Goal: Use online tool/utility: Utilize a website feature to perform a specific function

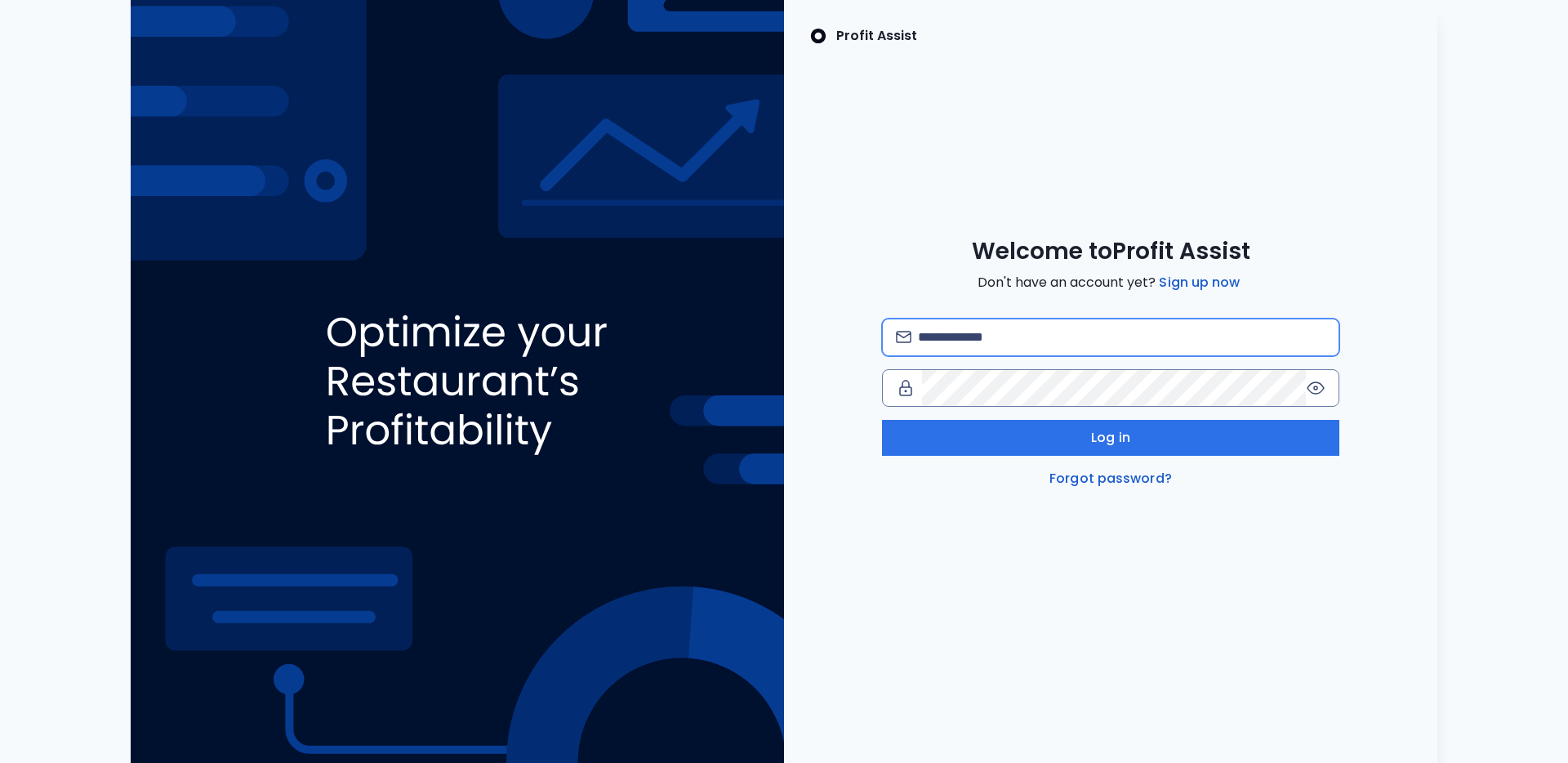
click at [946, 330] on input "email" at bounding box center [1122, 337] width 408 height 36
click at [0, 762] on com-1password-button at bounding box center [0, 763] width 0 height 0
type input "**********"
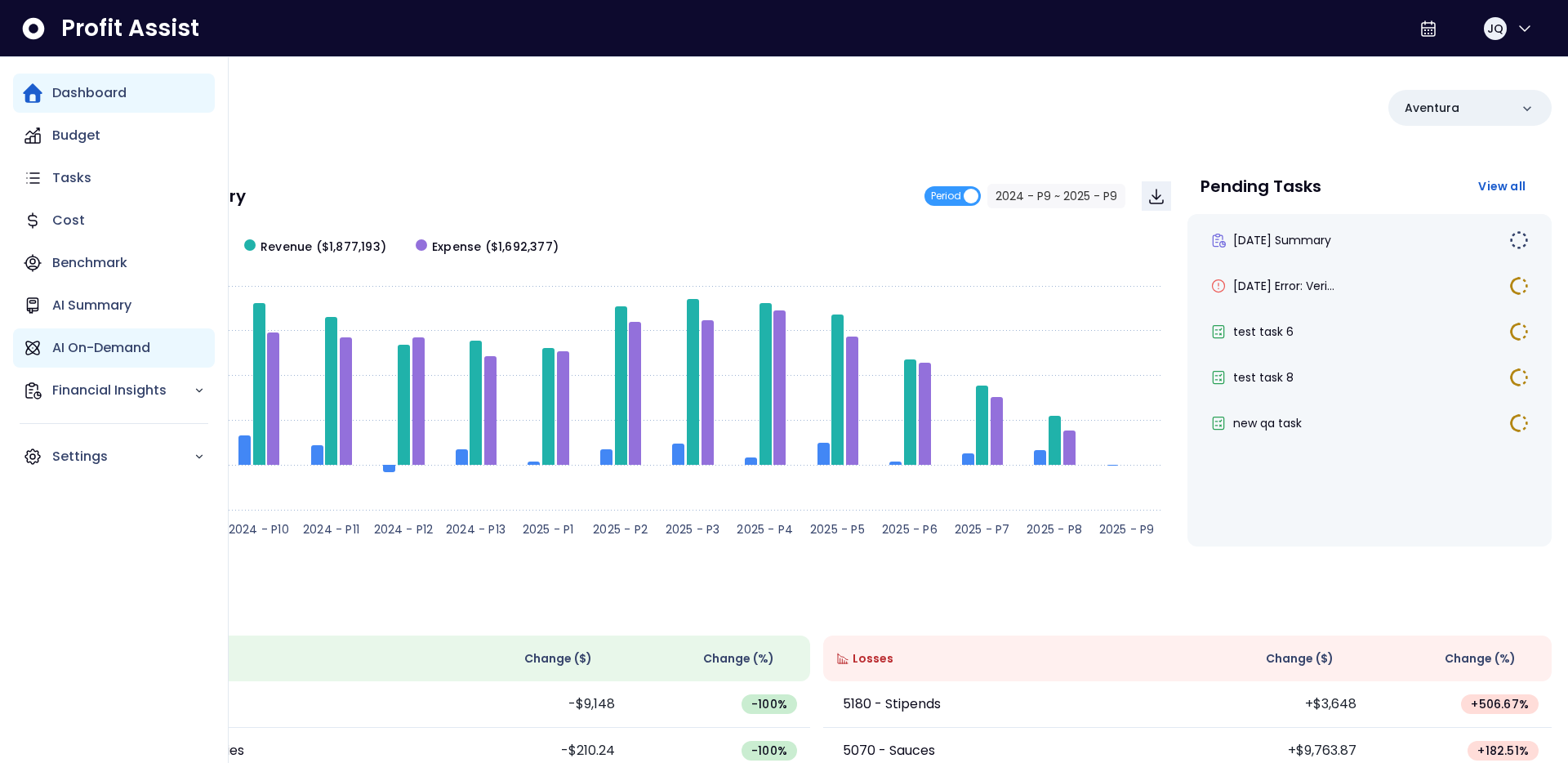
click at [37, 347] on icon "Main navigation" at bounding box center [32, 347] width 20 height 20
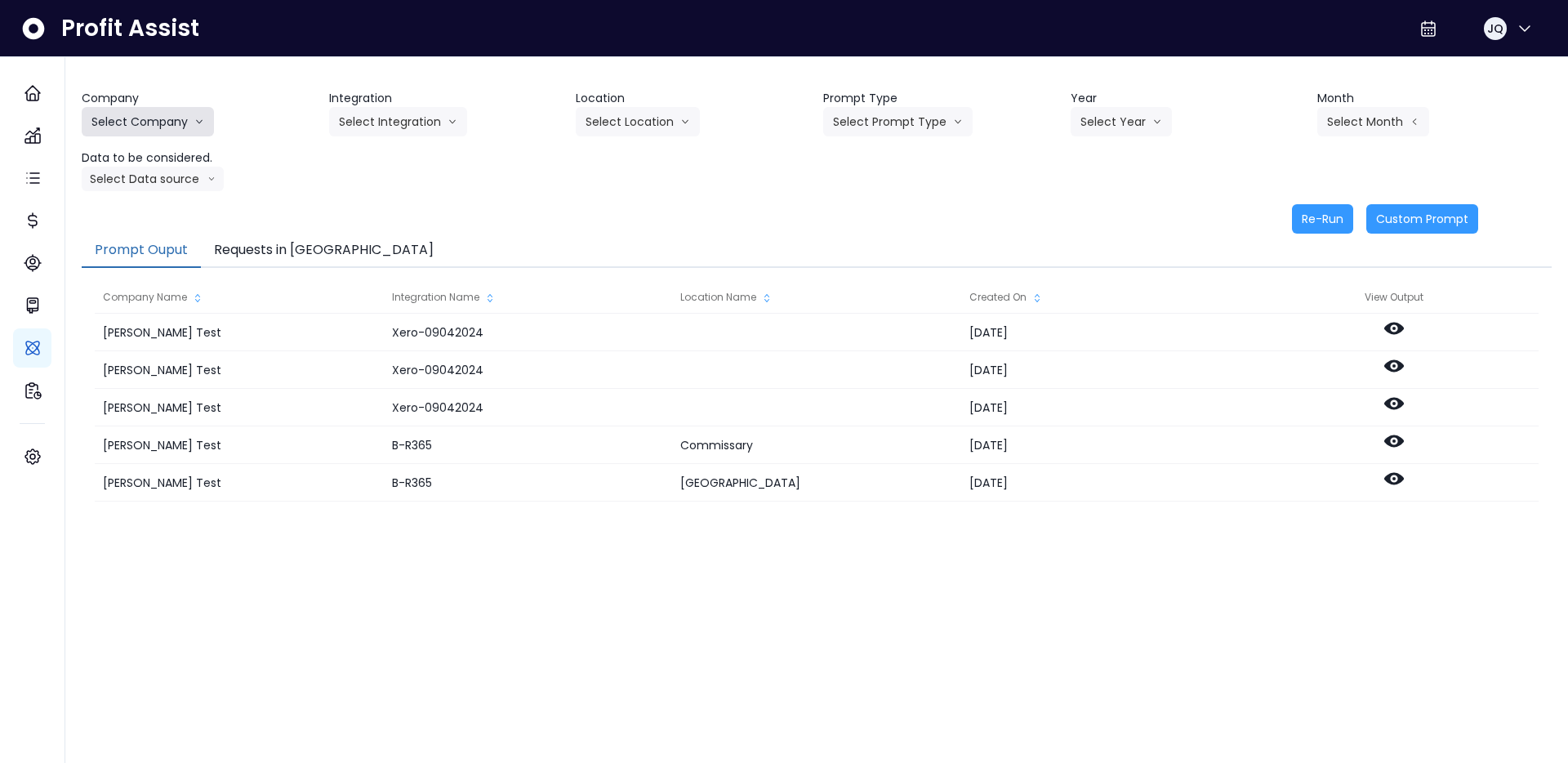
click at [180, 133] on button "Select Company" at bounding box center [148, 122] width 133 height 29
click at [160, 161] on span "[PERSON_NAME] Test" at bounding box center [150, 155] width 117 height 17
click at [411, 120] on button "Select Integration" at bounding box center [397, 122] width 138 height 29
click at [96, 107] on button "[PERSON_NAME] Test" at bounding box center [159, 122] width 154 height 29
click at [152, 218] on span "SpotOn Demo" at bounding box center [150, 215] width 117 height 17
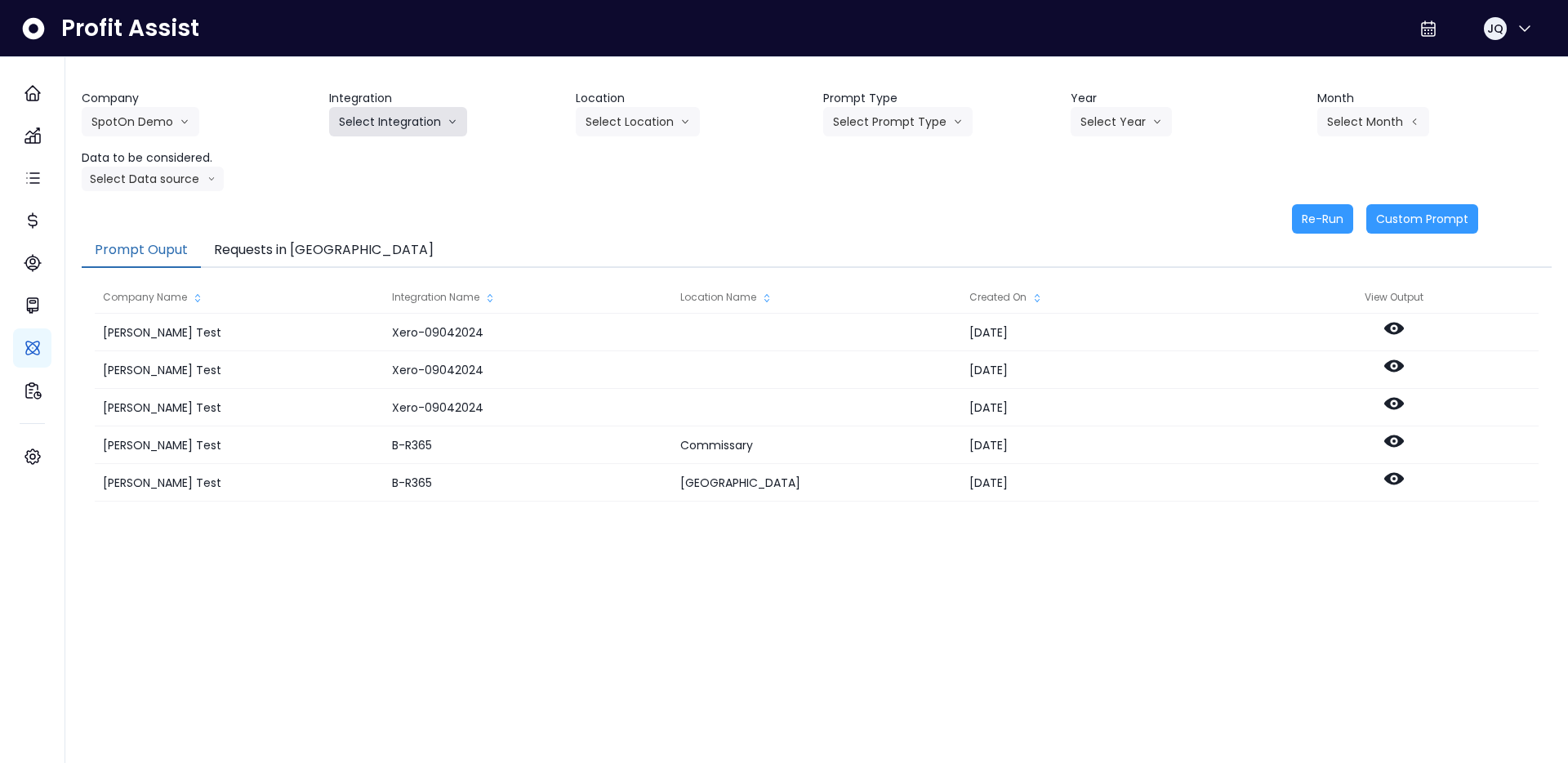
click at [438, 133] on button "Select Integration" at bounding box center [397, 122] width 138 height 29
click at [422, 209] on span "Eglinton" at bounding box center [387, 215] width 98 height 17
click at [643, 112] on button "Select Location" at bounding box center [637, 122] width 124 height 29
click at [166, 117] on button "SpotOn Demo" at bounding box center [141, 122] width 117 height 29
click at [157, 160] on span "[PERSON_NAME] Test" at bounding box center [150, 155] width 117 height 17
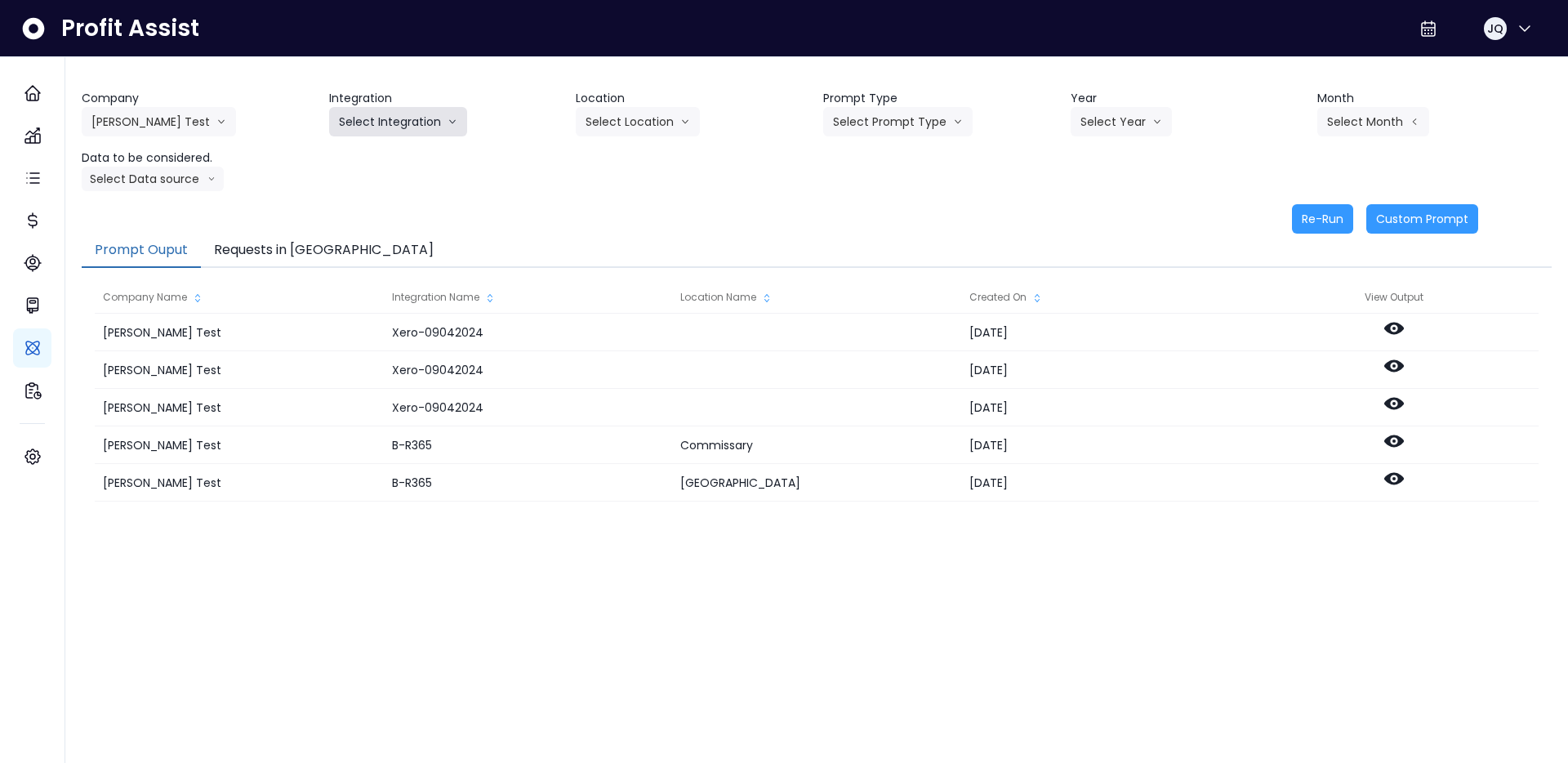
click at [418, 113] on button "Select Integration" at bounding box center [397, 122] width 138 height 29
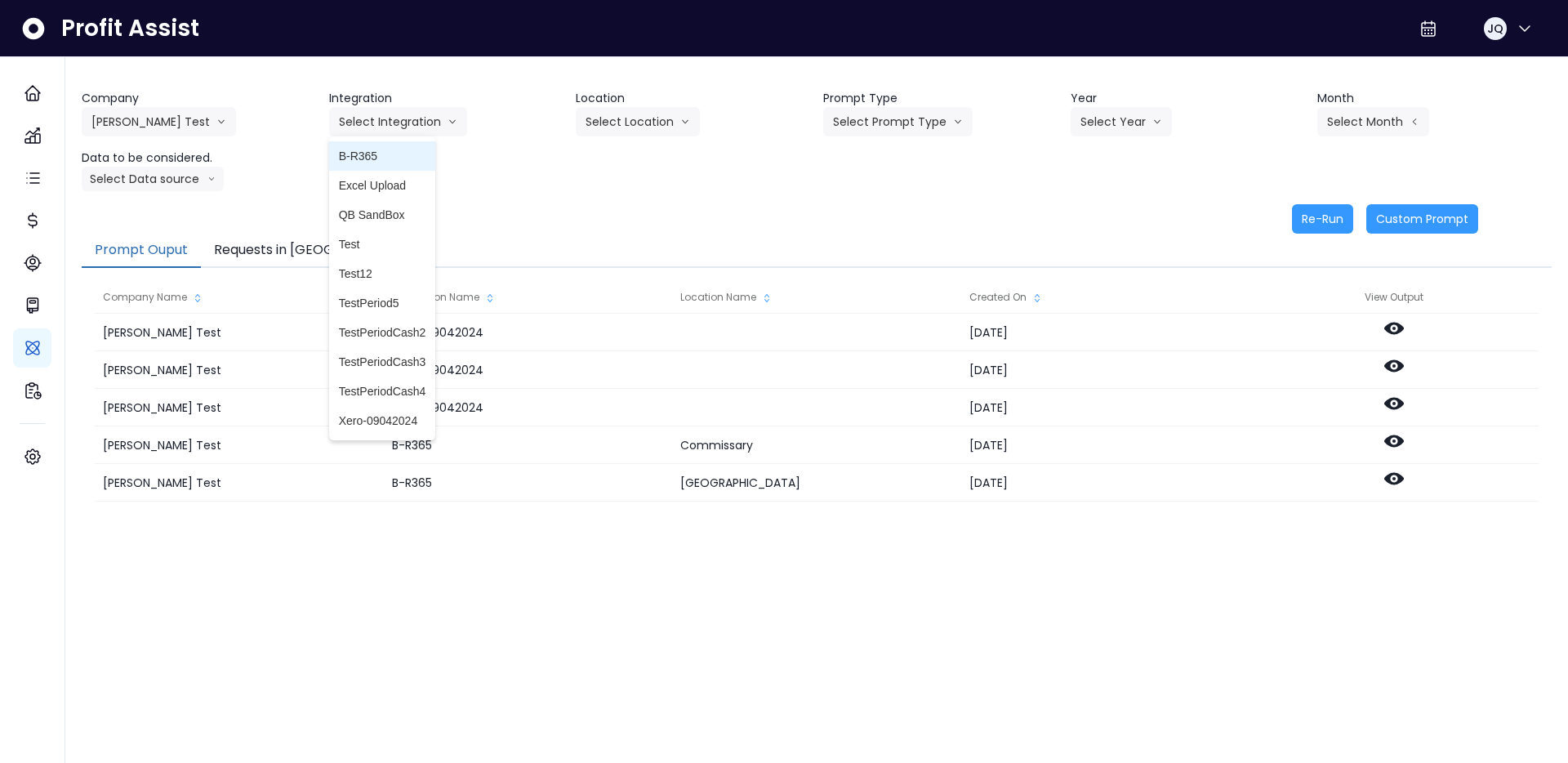
click at [416, 153] on span "B-R365" at bounding box center [382, 155] width 88 height 17
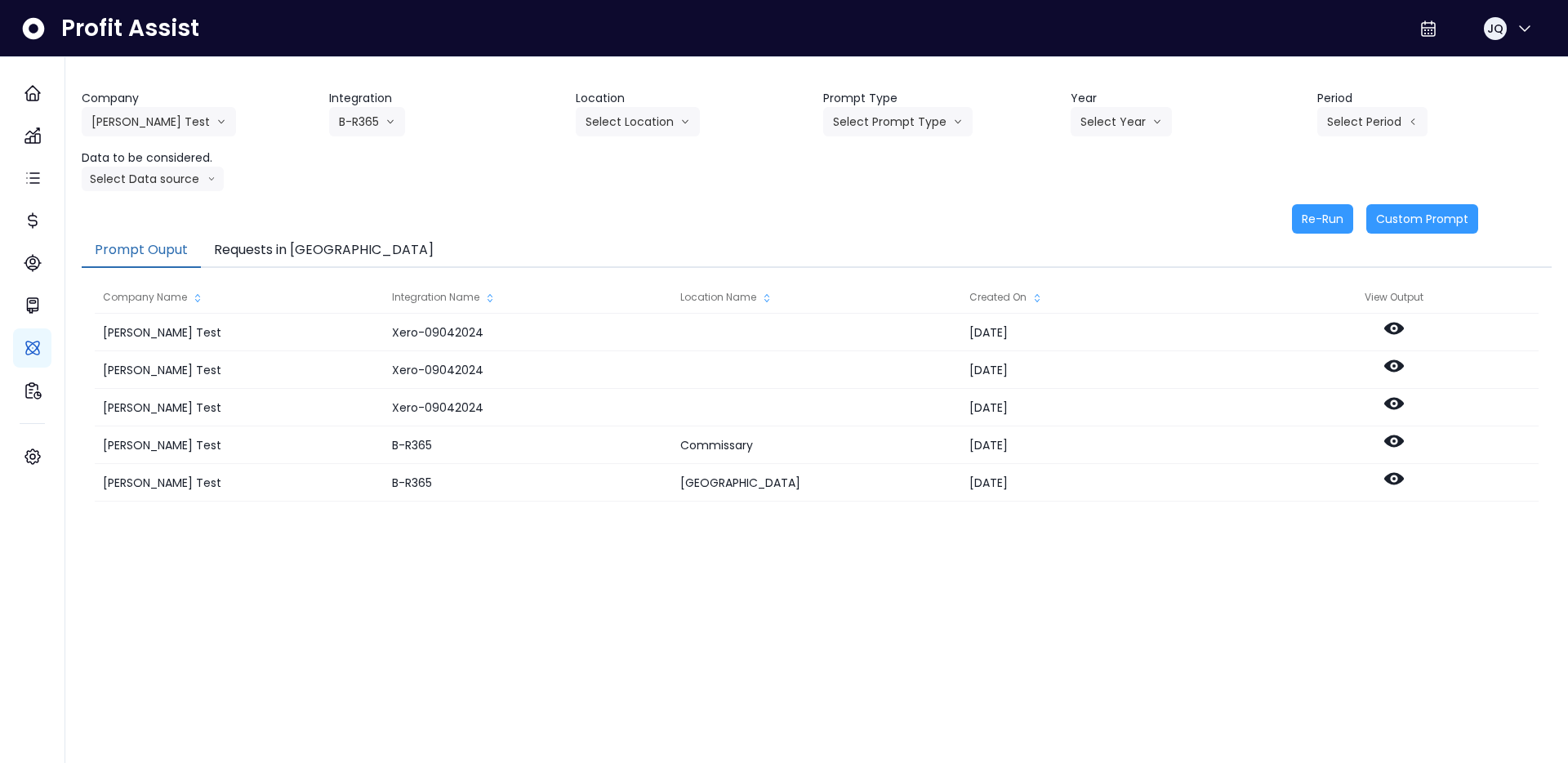
click at [673, 99] on header "Location" at bounding box center [693, 99] width 234 height 18
click at [651, 135] on button "Select Location" at bounding box center [637, 122] width 124 height 29
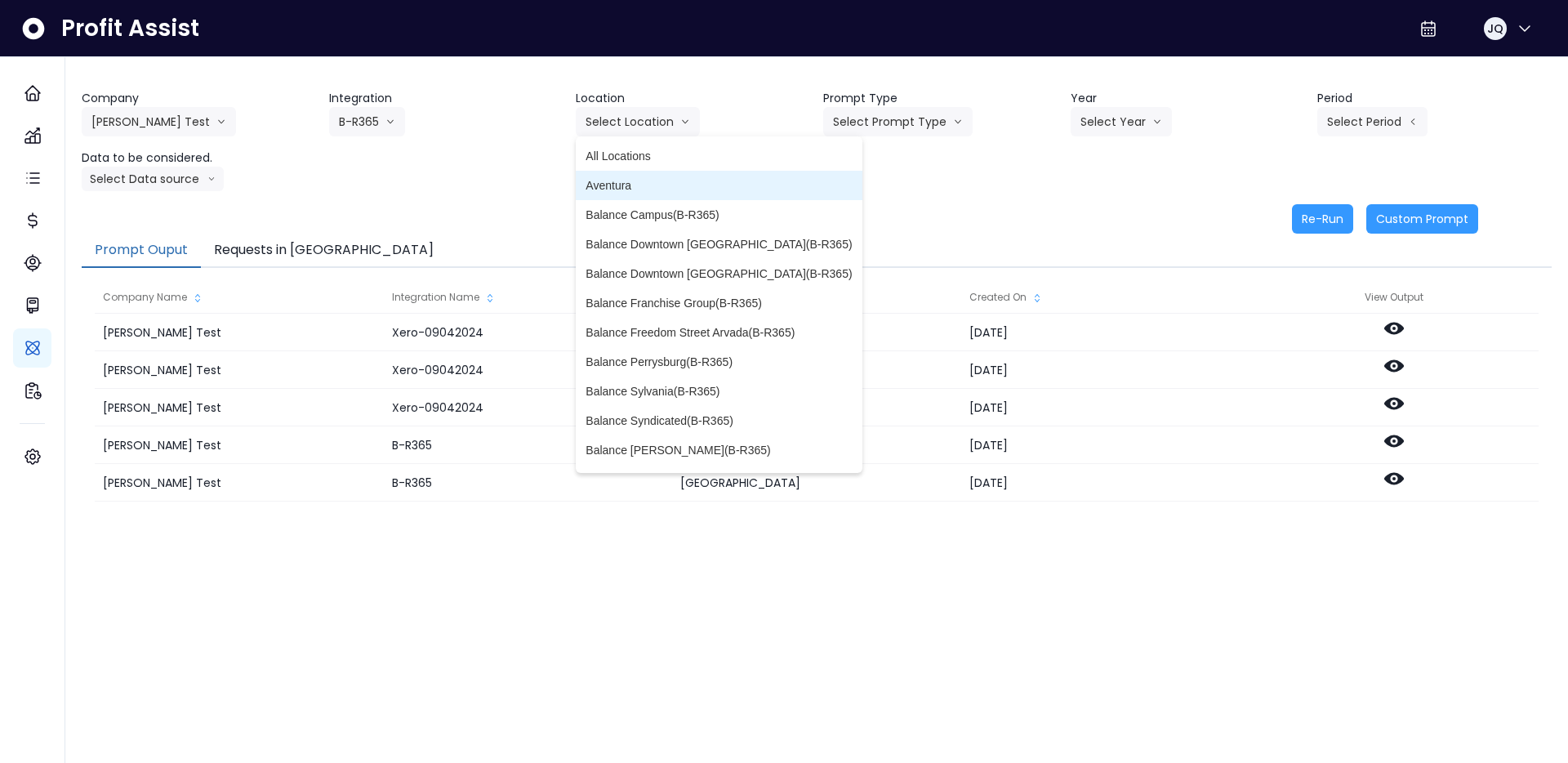
click at [636, 198] on li "Aventura" at bounding box center [718, 185] width 286 height 29
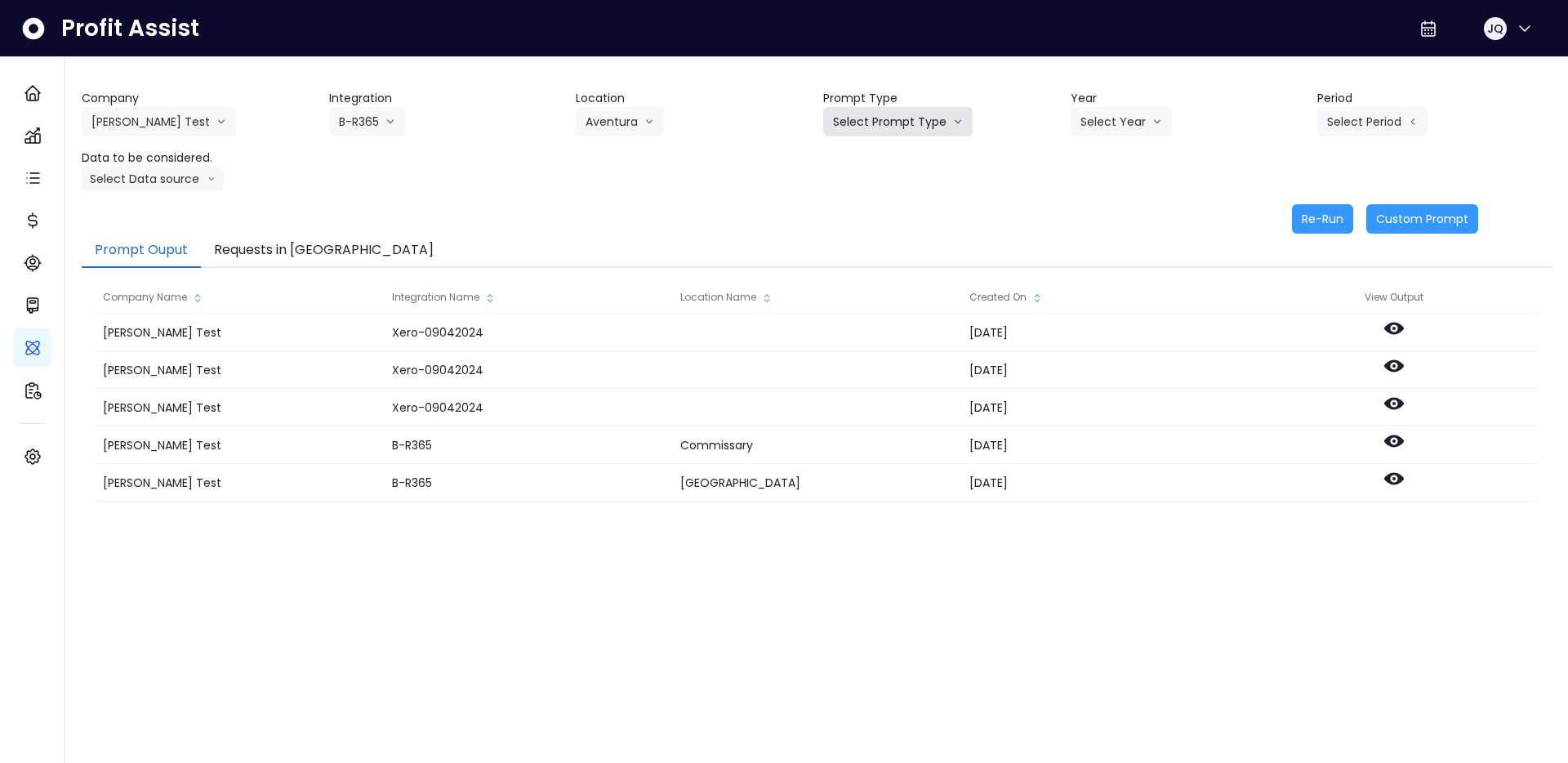
click at [916, 111] on button "Select Prompt Type" at bounding box center [897, 122] width 149 height 29
click at [898, 162] on span "Monthly Summary" at bounding box center [879, 155] width 93 height 17
click at [1109, 117] on button "Select Year" at bounding box center [1121, 122] width 101 height 29
click at [1091, 222] on span "2025" at bounding box center [1093, 215] width 25 height 17
click at [1374, 103] on header "Period" at bounding box center [1434, 99] width 234 height 18
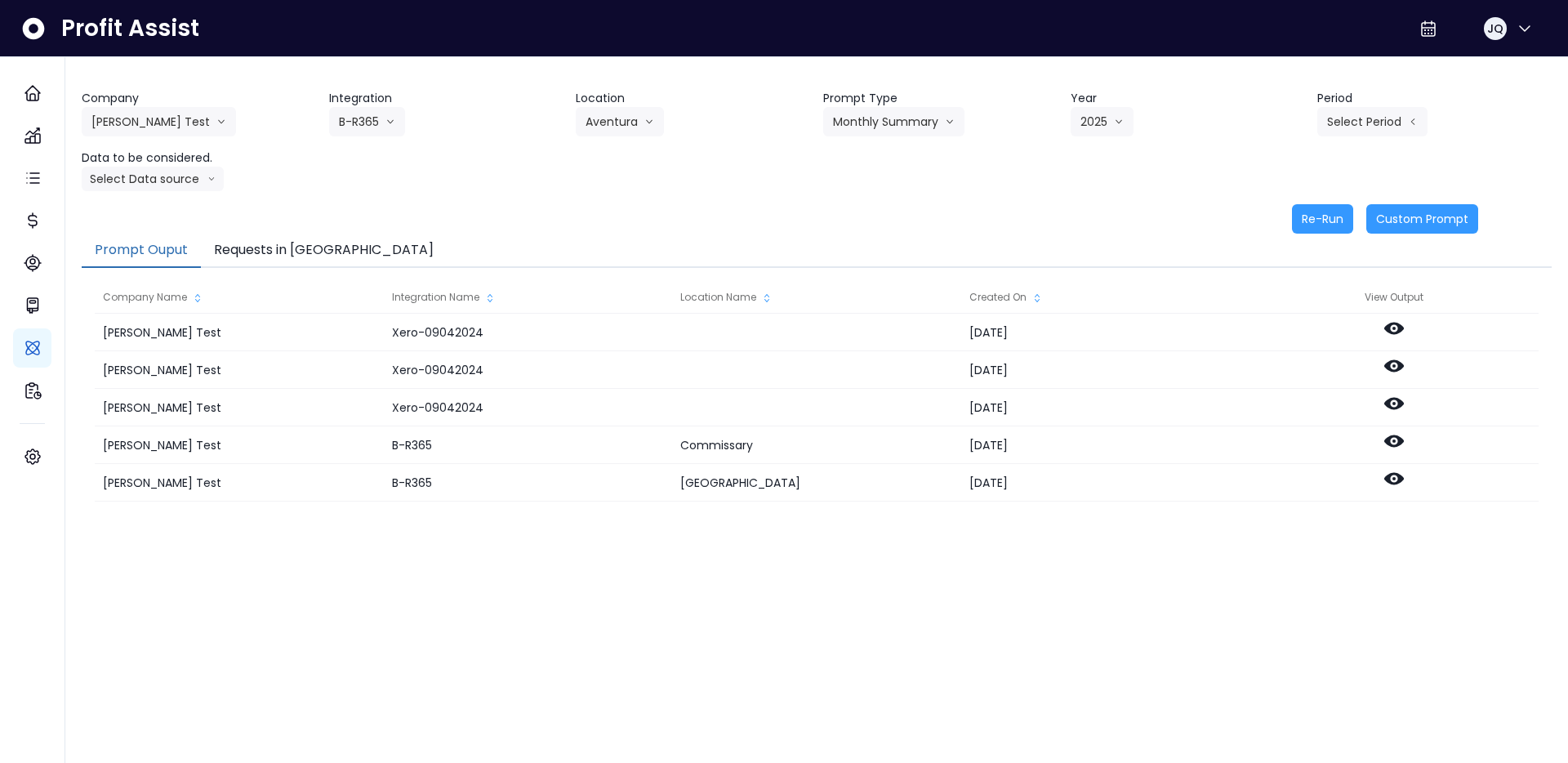
click at [1374, 103] on header "Period" at bounding box center [1434, 99] width 234 height 18
click at [1374, 108] on button "Select Period" at bounding box center [1372, 122] width 110 height 29
click at [1298, 252] on span "P5" at bounding box center [1297, 244] width 20 height 17
click at [128, 179] on button "Select Data source" at bounding box center [153, 179] width 142 height 24
click at [130, 211] on span "Comparison overtime" at bounding box center [145, 211] width 108 height 17
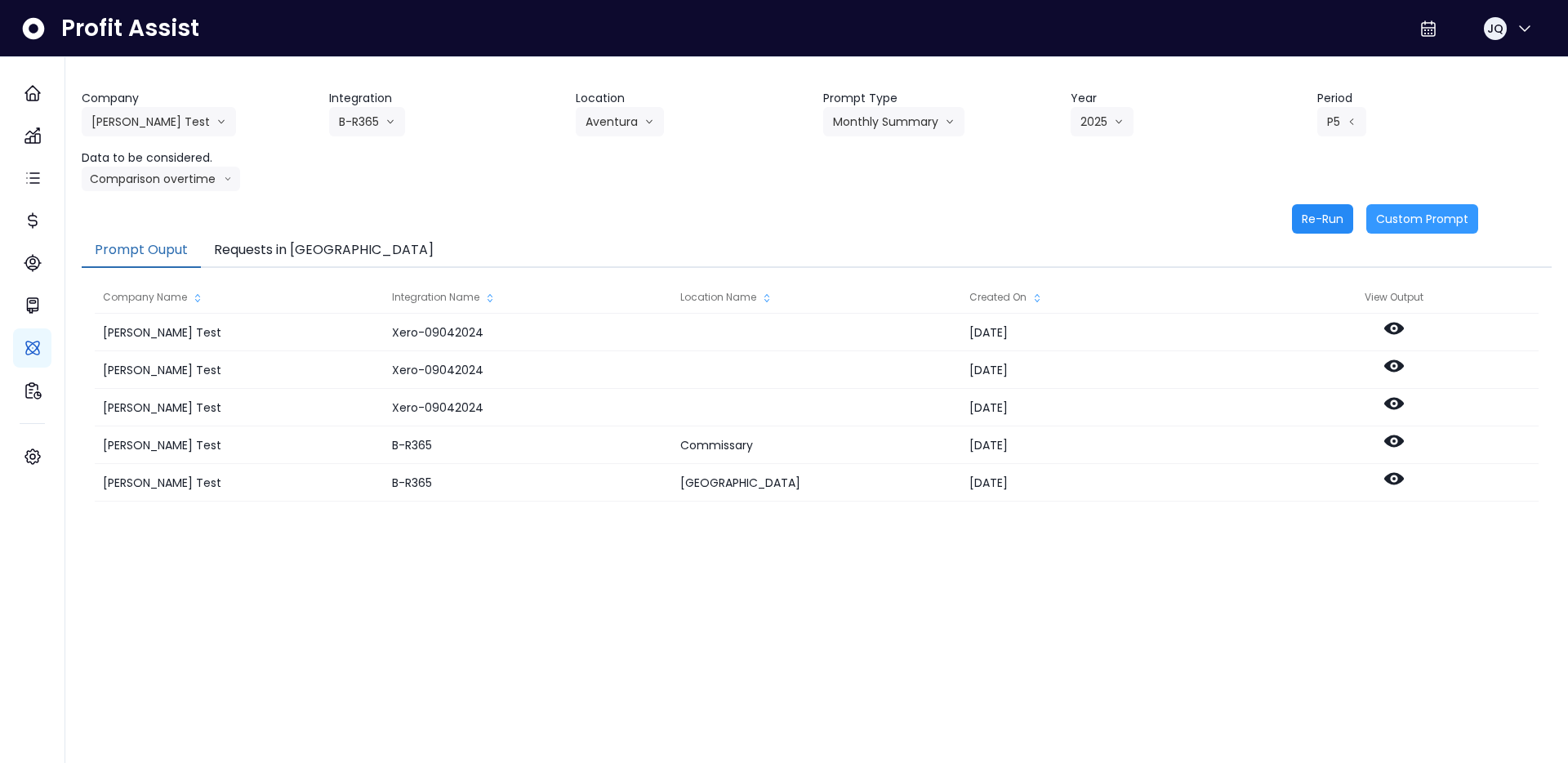
click at [1333, 211] on button "Re-Run" at bounding box center [1322, 219] width 61 height 29
click at [241, 261] on button "Requests in [GEOGRAPHIC_DATA]" at bounding box center [324, 250] width 246 height 34
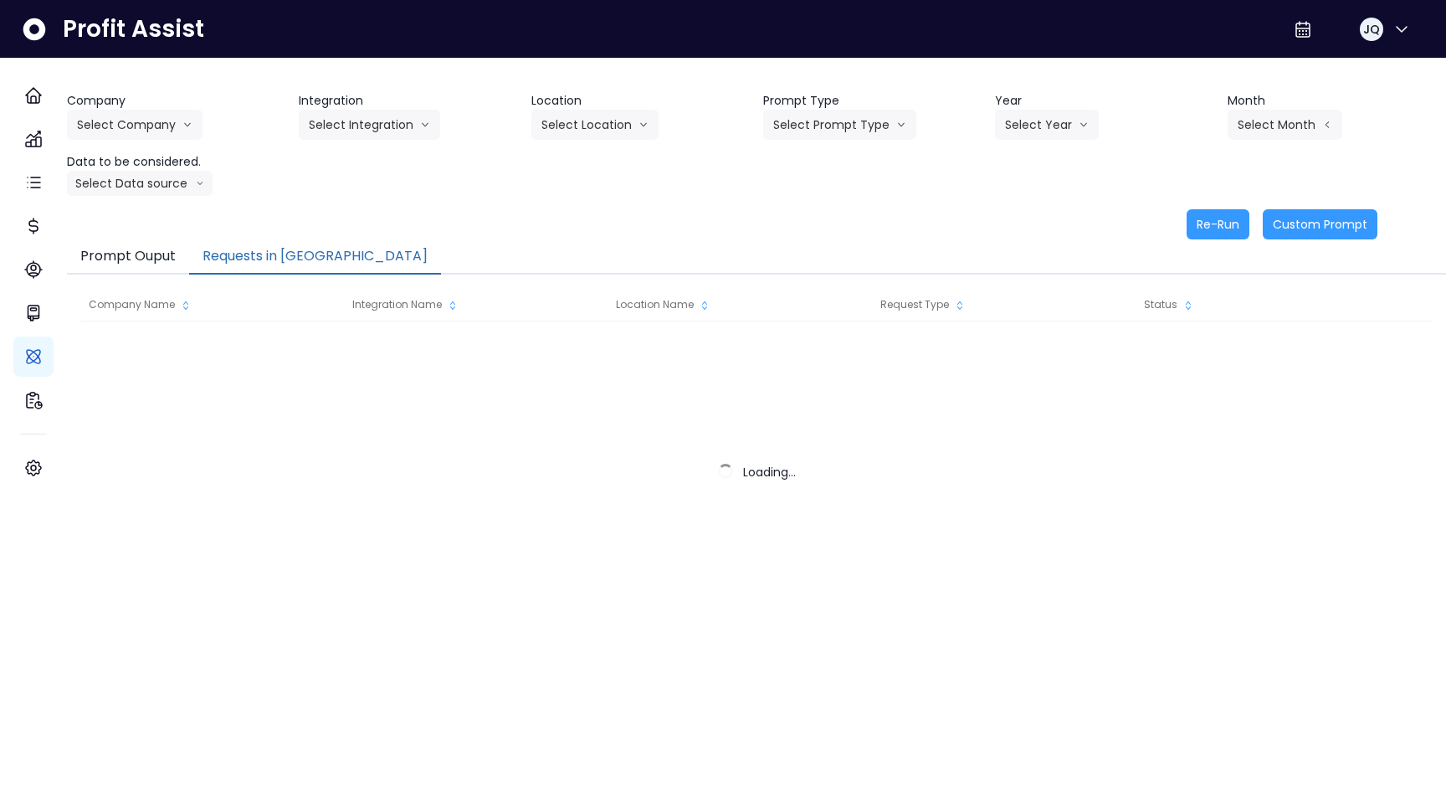
click at [271, 259] on button "Requests in [GEOGRAPHIC_DATA]" at bounding box center [315, 256] width 252 height 35
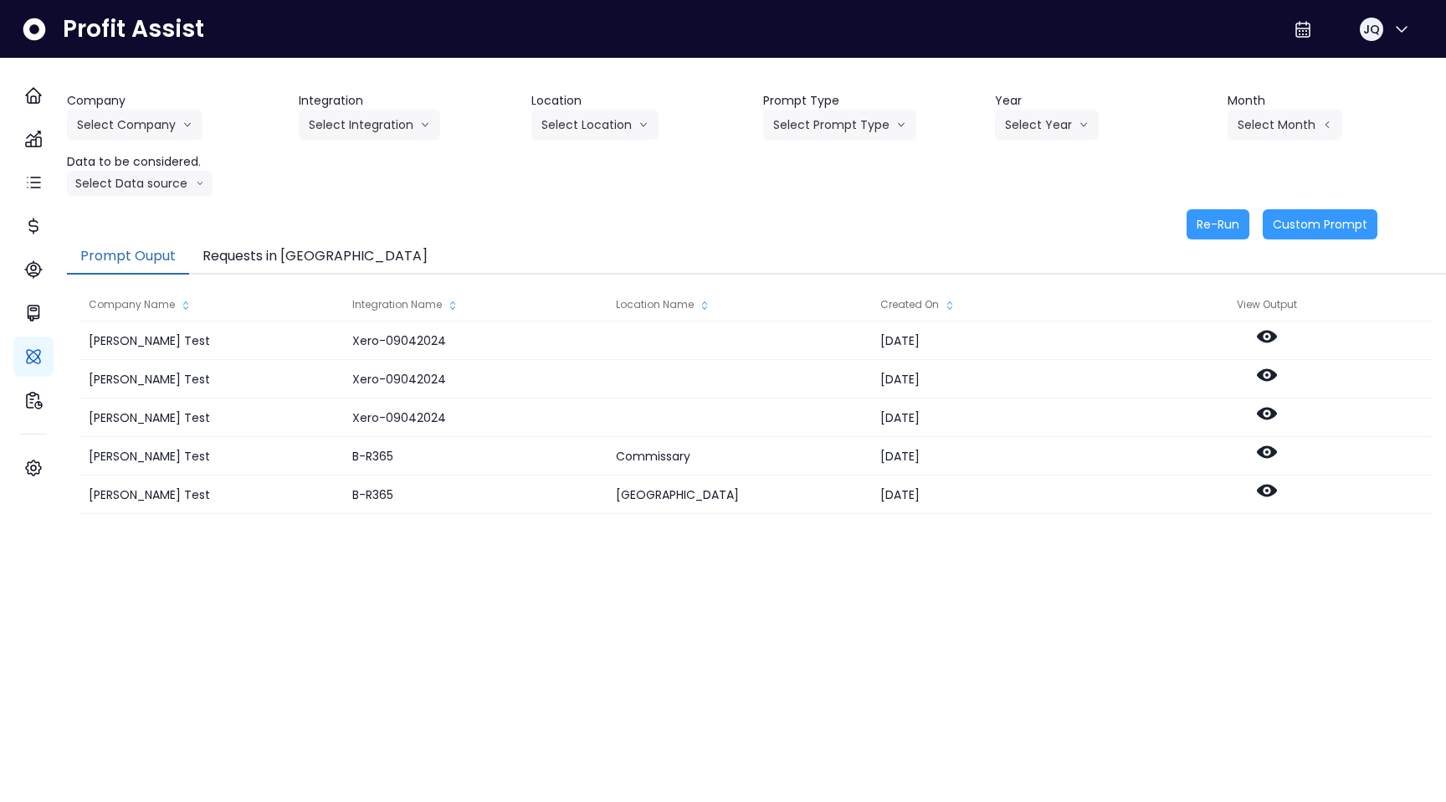
click at [286, 245] on button "Requests in [GEOGRAPHIC_DATA]" at bounding box center [315, 256] width 252 height 35
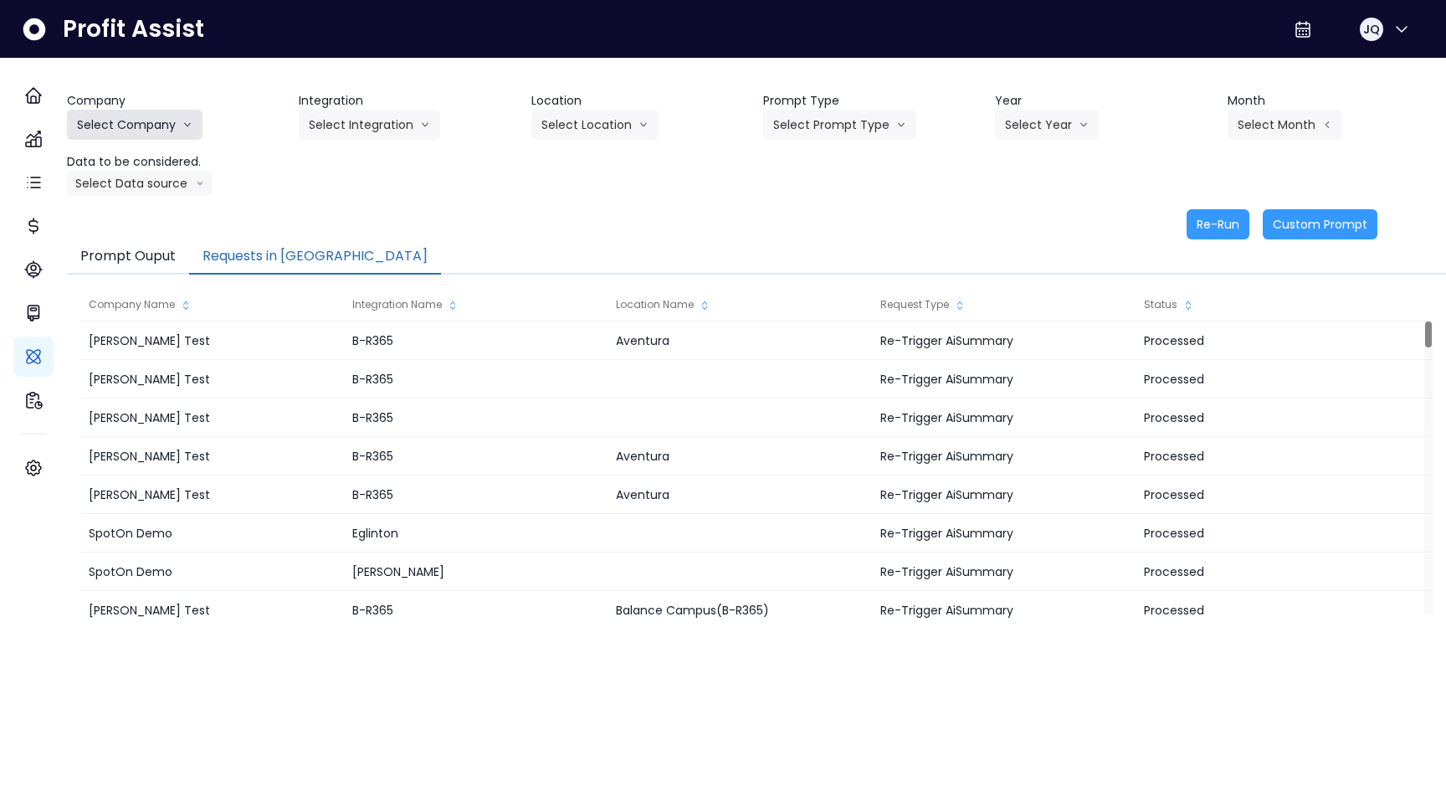
click at [167, 119] on button "Select Company" at bounding box center [135, 125] width 136 height 30
click at [166, 167] on span "[PERSON_NAME] Test" at bounding box center [137, 159] width 120 height 17
click at [426, 131] on button "Select Integration" at bounding box center [369, 125] width 141 height 30
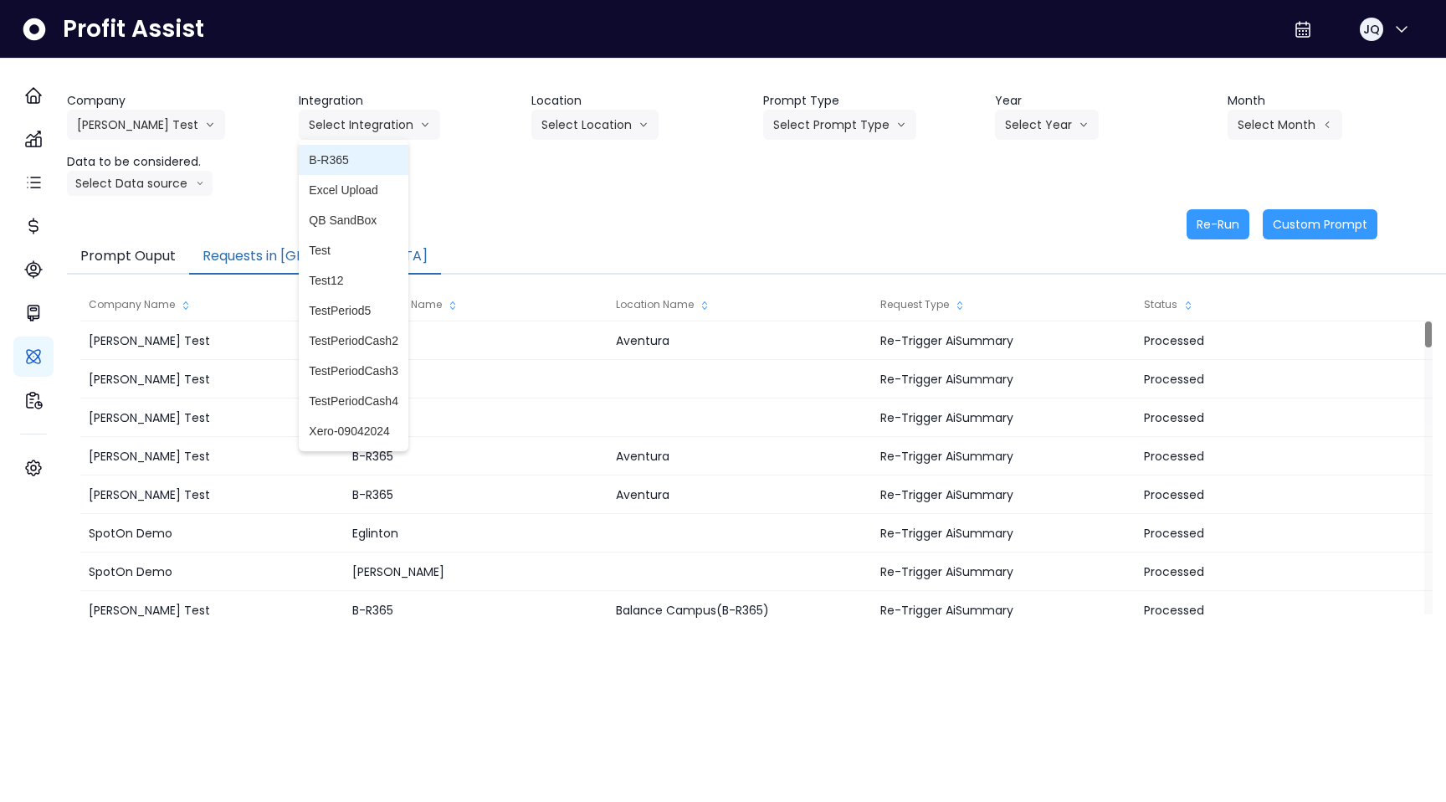
click at [397, 167] on span "B-R365" at bounding box center [354, 159] width 90 height 17
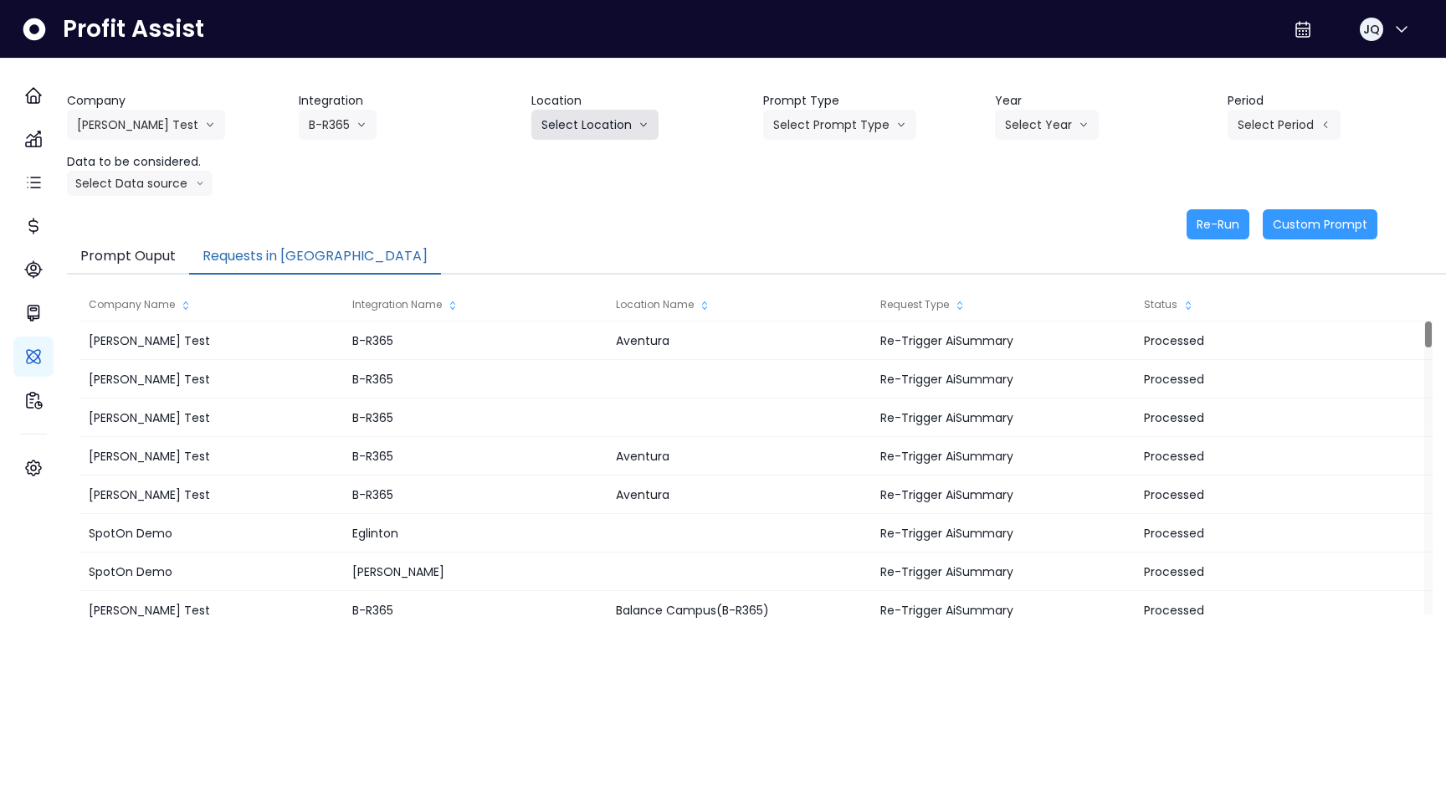
click at [642, 133] on button "Select Location" at bounding box center [594, 125] width 127 height 30
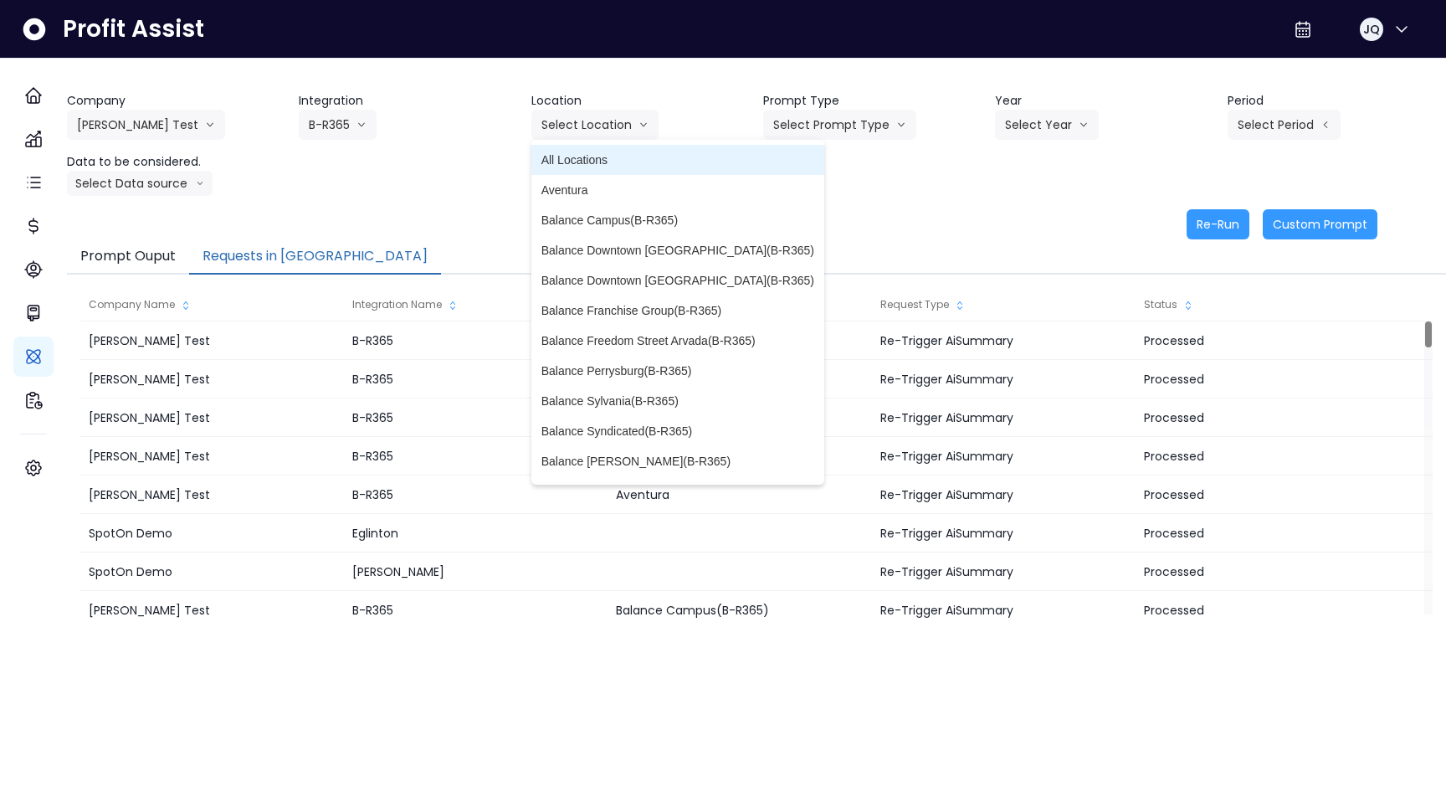
click at [618, 148] on li "All Locations" at bounding box center [677, 160] width 293 height 30
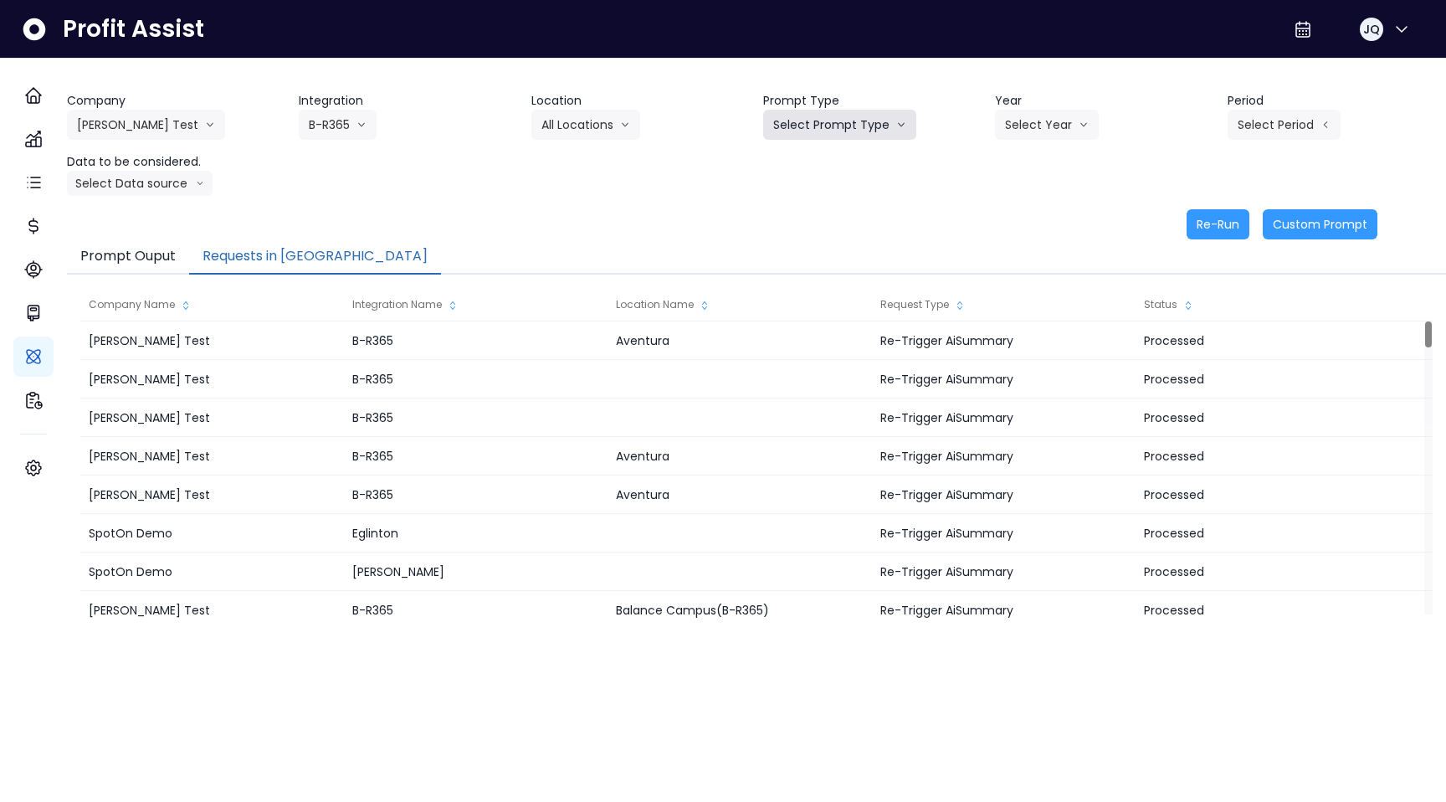
click at [843, 131] on button "Select Prompt Type" at bounding box center [839, 125] width 153 height 30
click at [838, 164] on span "Monthly Summary" at bounding box center [820, 159] width 95 height 17
click at [1109, 136] on div "Select Year 2023 2024 2025" at bounding box center [1078, 125] width 167 height 30
click at [1041, 134] on button "Select Year" at bounding box center [1047, 125] width 104 height 30
click at [1026, 218] on span "2025" at bounding box center [1018, 220] width 26 height 17
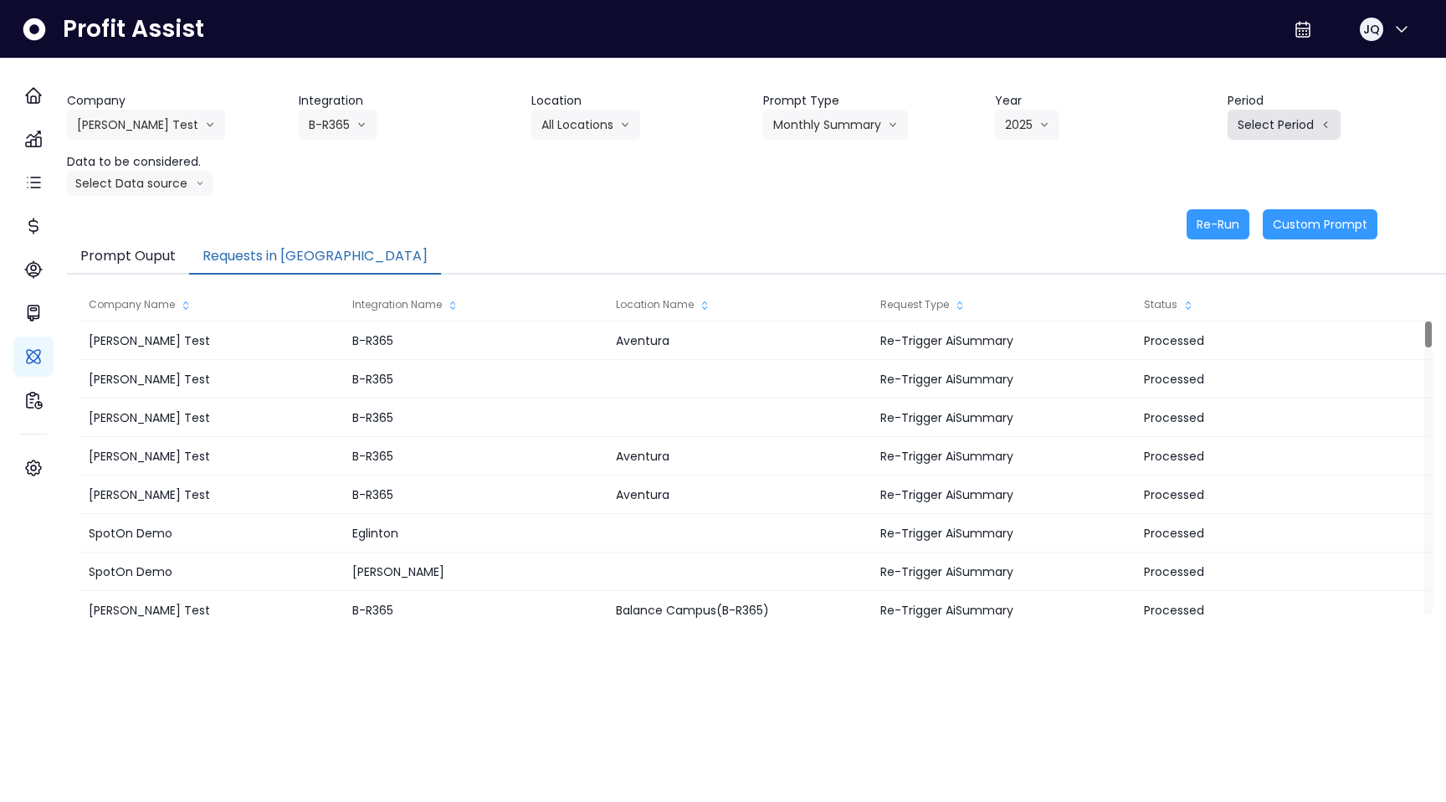
click at [1242, 132] on button "Select Period" at bounding box center [1284, 125] width 113 height 30
click at [1202, 279] on span "P6" at bounding box center [1207, 280] width 21 height 17
click at [203, 190] on button "Select Data source" at bounding box center [140, 183] width 146 height 25
click at [193, 206] on li "Comparison overtime" at bounding box center [132, 216] width 131 height 30
click at [1197, 238] on button "Re-Run" at bounding box center [1218, 224] width 63 height 30
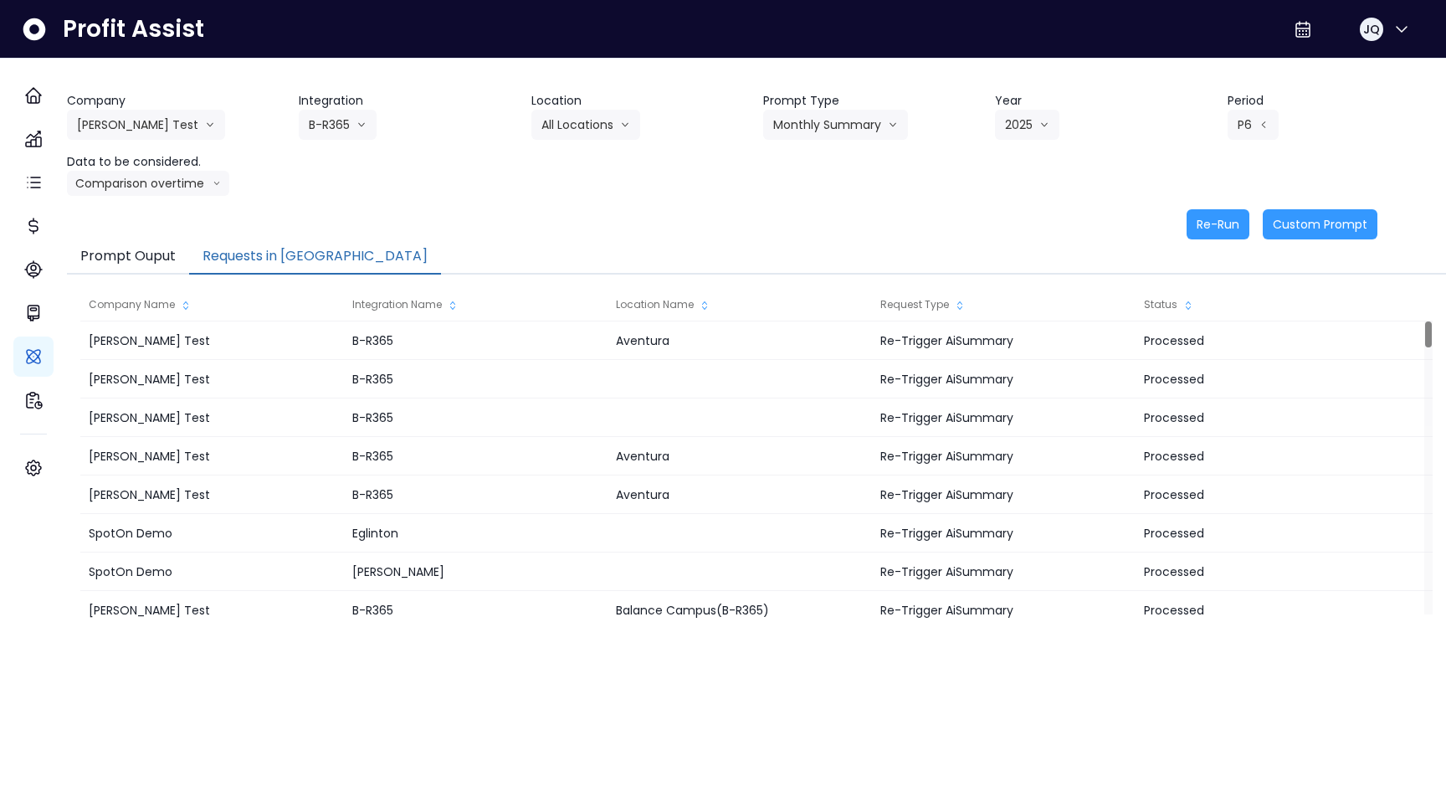
click at [902, 238] on div "Re-Run Custom Prompt" at bounding box center [722, 224] width 1310 height 30
click at [1245, 129] on button "P6" at bounding box center [1253, 125] width 51 height 30
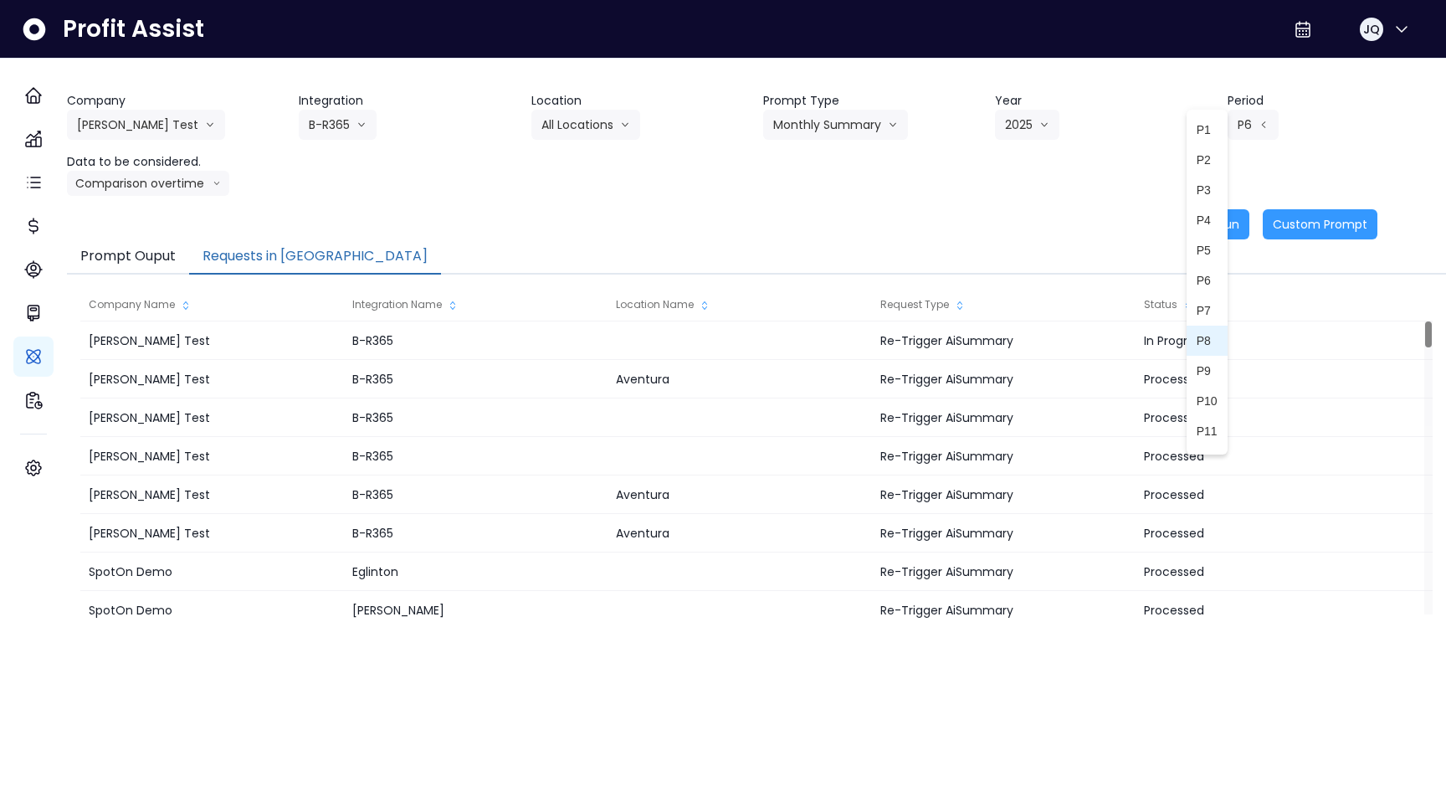
click at [1210, 346] on li "P8" at bounding box center [1207, 341] width 41 height 30
click at [1197, 220] on button "Re-Run" at bounding box center [1218, 224] width 63 height 30
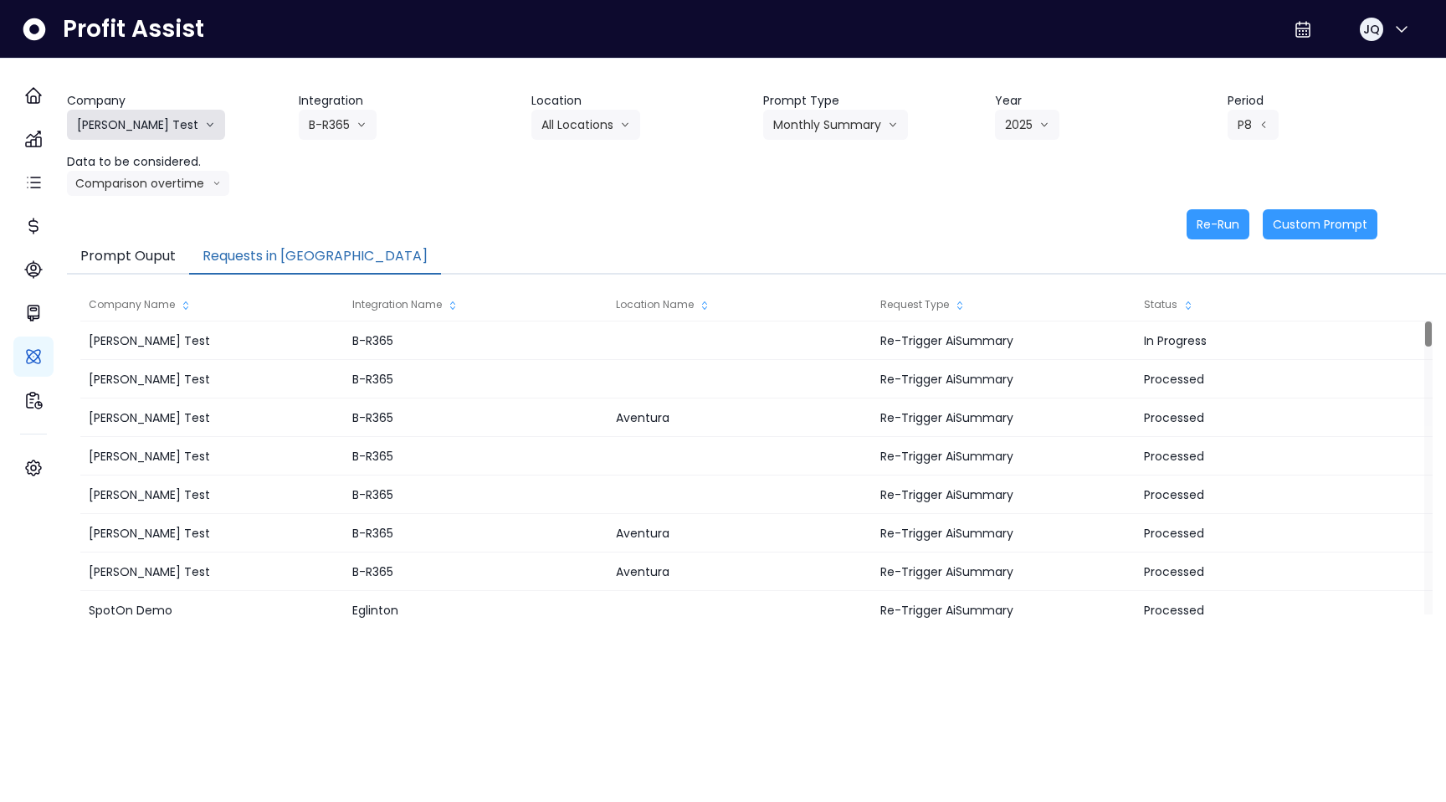
click at [152, 118] on button "[PERSON_NAME] Test" at bounding box center [146, 125] width 158 height 30
click at [147, 217] on span "SpotOn Demo" at bounding box center [137, 220] width 120 height 17
click at [332, 143] on div "Company SpotOn Demo Hardik Test koras Bakery SpotOn Demo TestLOCATION Integrati…" at bounding box center [756, 144] width 1379 height 104
click at [336, 142] on div "Company SpotOn Demo Hardik Test koras Bakery SpotOn Demo TestLOCATION Integrati…" at bounding box center [756, 144] width 1379 height 104
click at [356, 123] on button "Select Integration" at bounding box center [369, 125] width 141 height 30
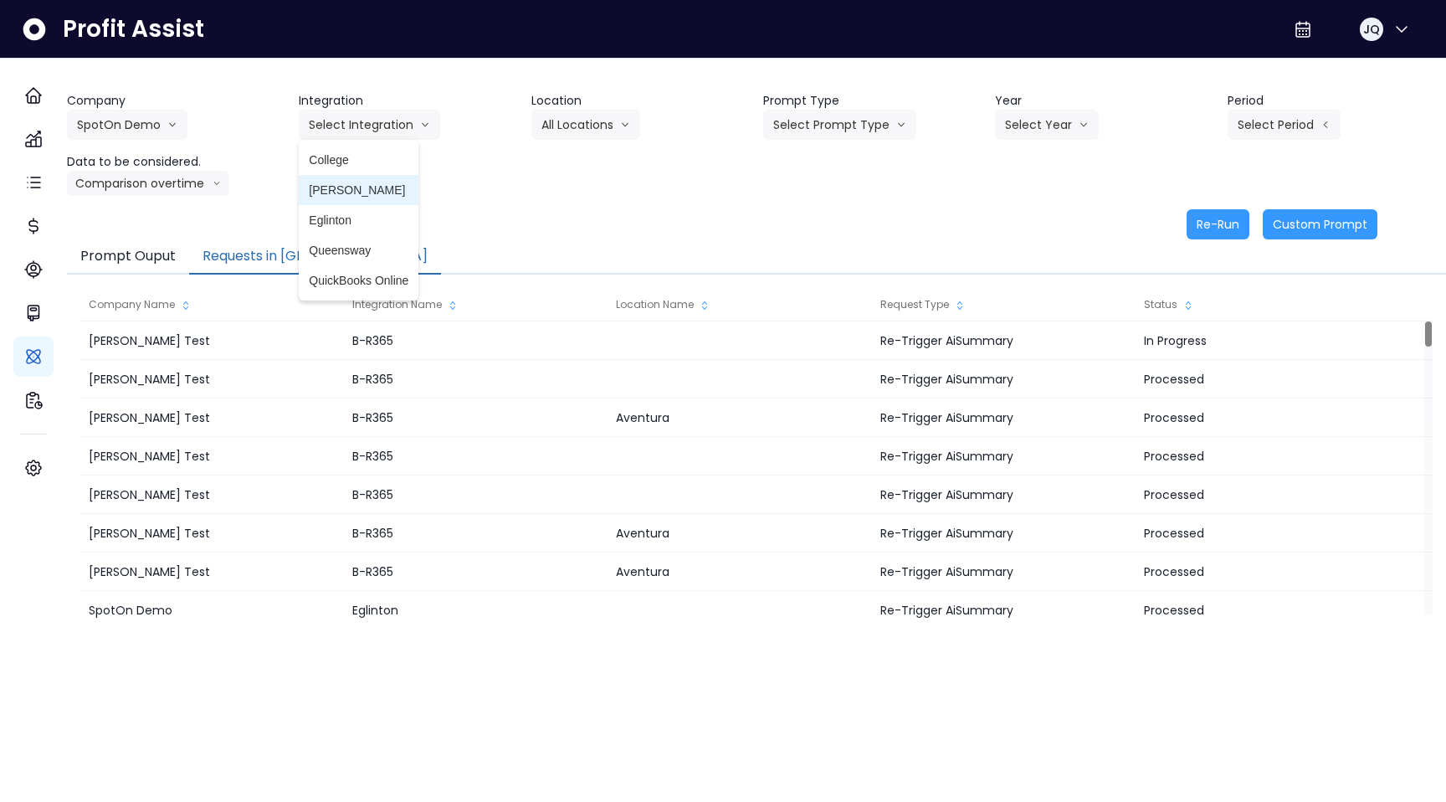
click at [361, 172] on li "College" at bounding box center [359, 160] width 120 height 30
click at [549, 145] on div "Company SpotOn Demo Hardik Test koras Bakery SpotOn Demo TestLOCATION Integrati…" at bounding box center [756, 144] width 1379 height 104
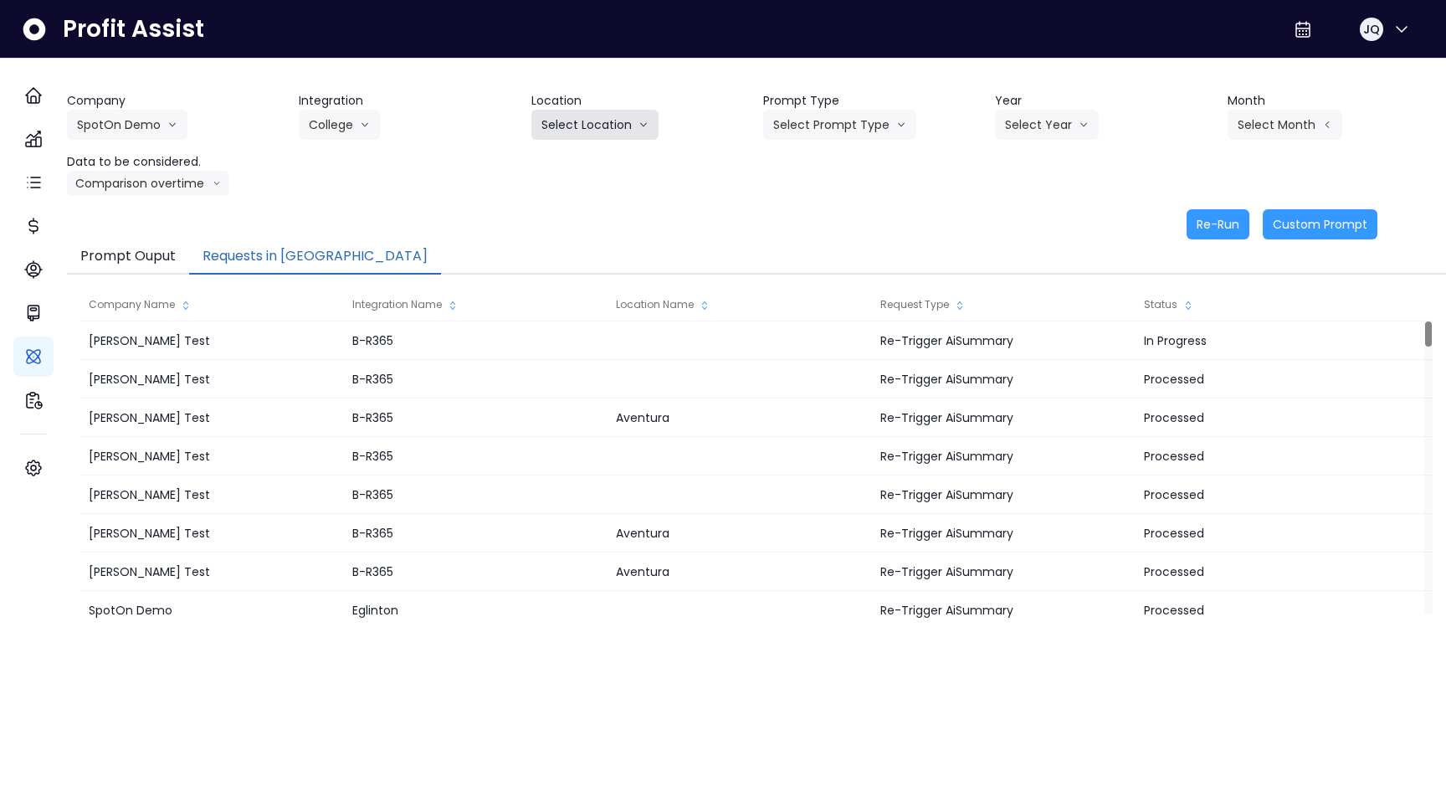
click at [576, 131] on button "Select Location" at bounding box center [594, 125] width 127 height 30
click at [587, 164] on span "All Locations" at bounding box center [574, 159] width 66 height 17
click at [858, 128] on button "Select Prompt Type" at bounding box center [839, 125] width 153 height 30
click at [843, 162] on span "Monthly Summary" at bounding box center [820, 159] width 95 height 17
click at [1010, 121] on button "Select Year" at bounding box center [1047, 125] width 104 height 30
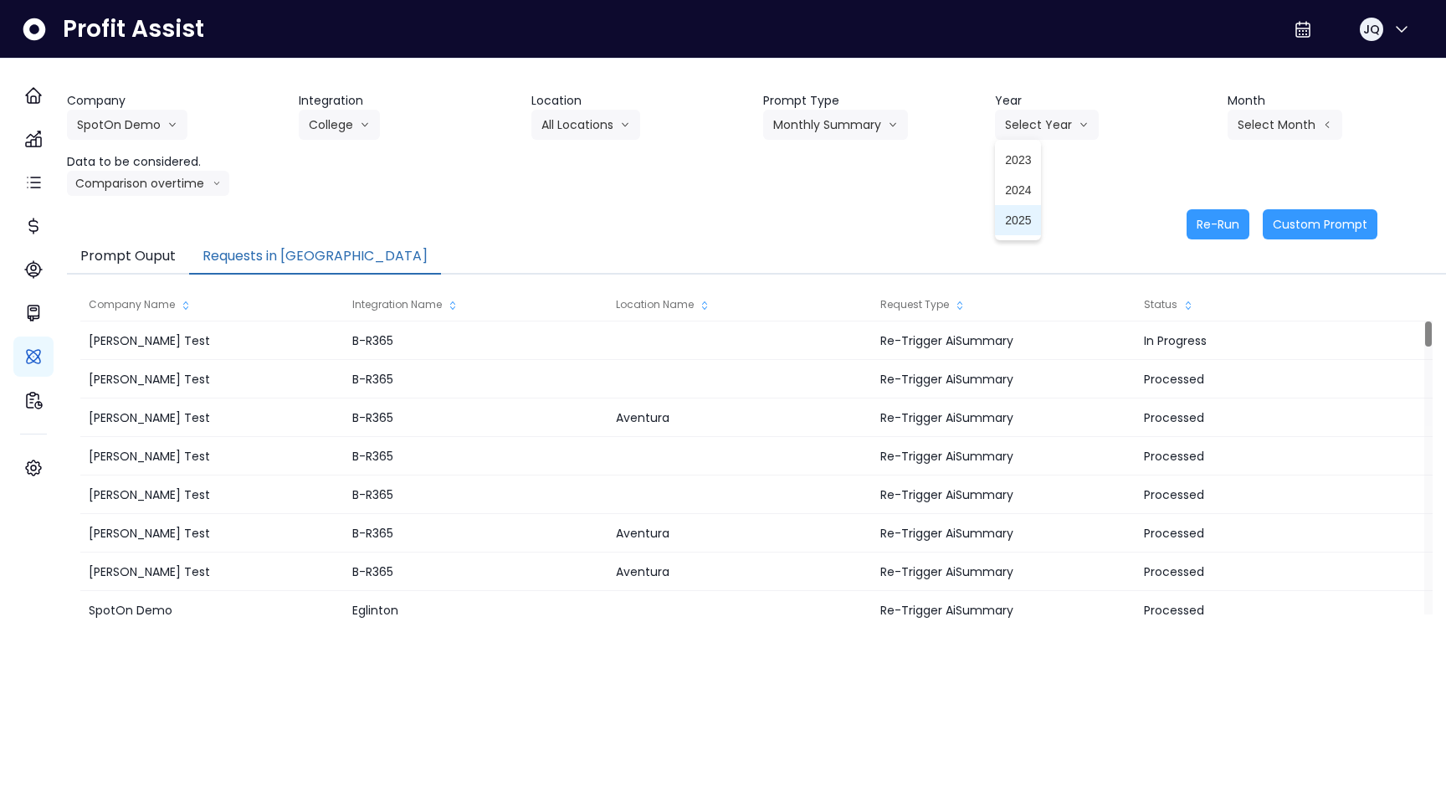
click at [1016, 226] on span "2025" at bounding box center [1018, 220] width 26 height 17
click at [1277, 129] on button "Select Month" at bounding box center [1285, 125] width 115 height 30
click at [1197, 302] on span "July" at bounding box center [1201, 310] width 33 height 17
click at [149, 192] on button "Comparison overtime" at bounding box center [148, 183] width 162 height 25
click at [149, 213] on span "Comparison overtime" at bounding box center [132, 216] width 111 height 17
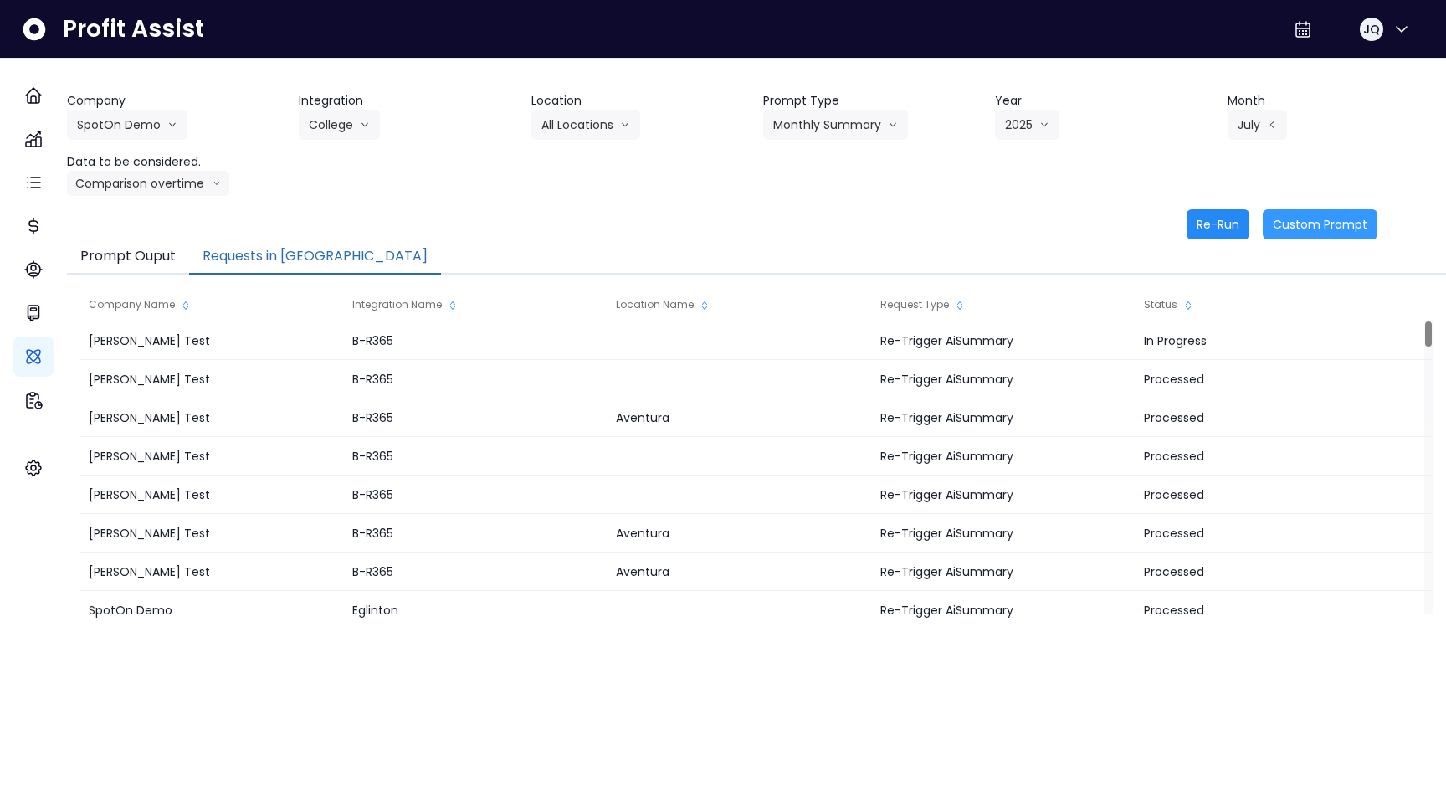
click at [1217, 228] on button "Re-Run" at bounding box center [1218, 224] width 63 height 30
click at [320, 258] on button "Requests in [GEOGRAPHIC_DATA]" at bounding box center [315, 256] width 252 height 35
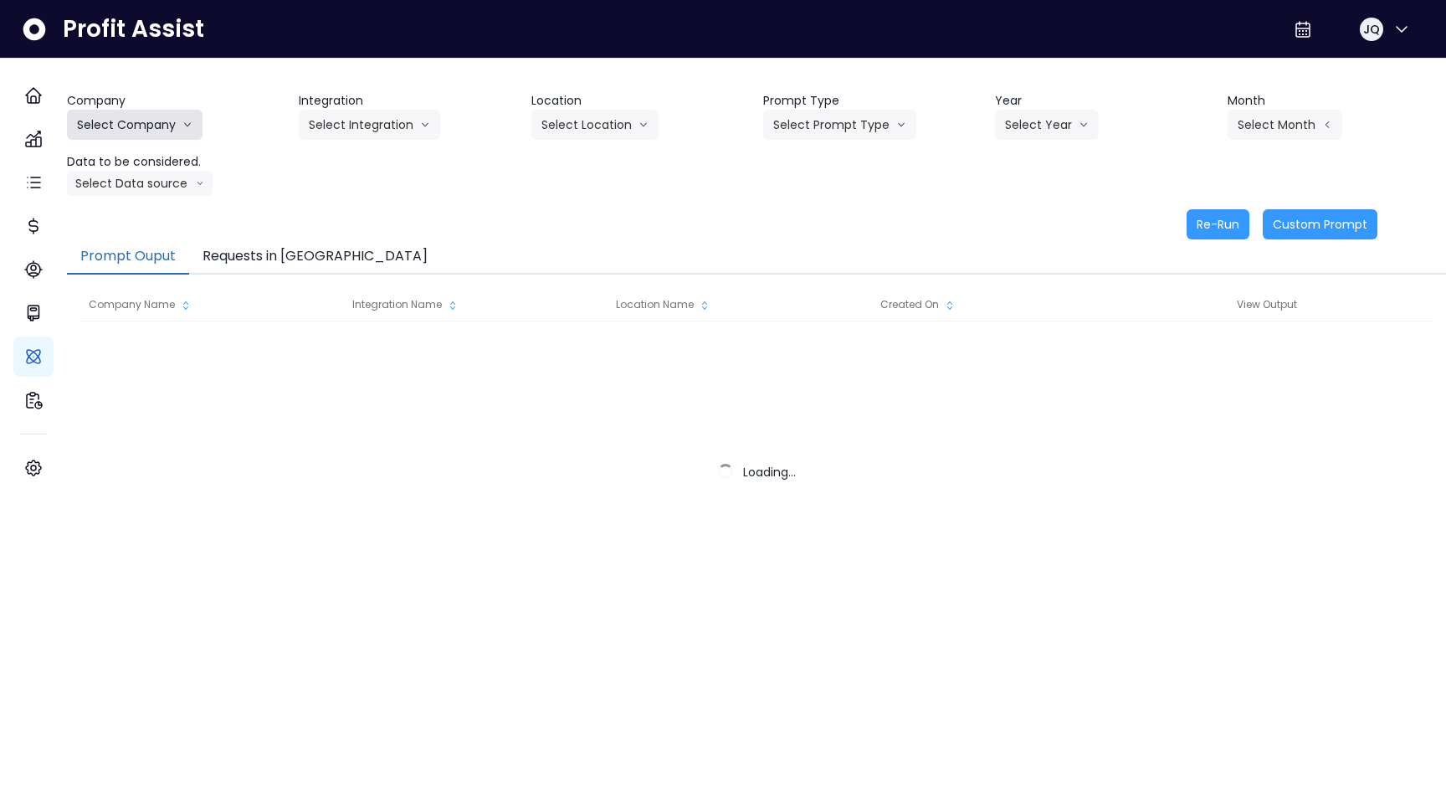
click at [196, 126] on button "Select Company" at bounding box center [135, 125] width 136 height 30
click at [203, 115] on button "Select Company" at bounding box center [135, 125] width 136 height 30
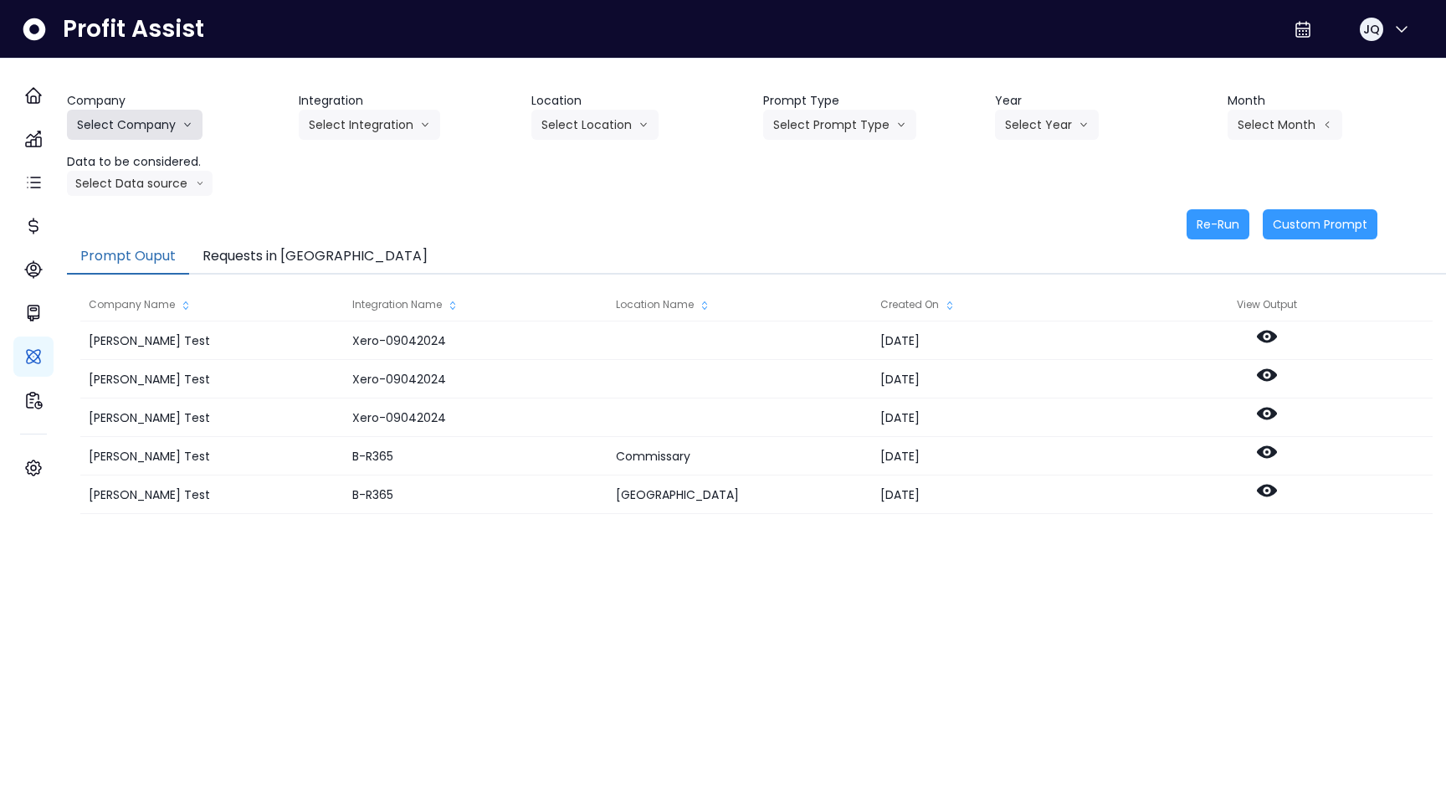
click at [194, 125] on button "Select Company" at bounding box center [135, 125] width 136 height 30
click at [156, 217] on span "SpotOn Demo" at bounding box center [137, 220] width 120 height 17
click at [389, 123] on button "Select Integration" at bounding box center [369, 125] width 141 height 30
click at [375, 215] on span "Eglinton" at bounding box center [359, 220] width 100 height 17
click at [593, 141] on div "Company SpotOn Demo [PERSON_NAME] Test [PERSON_NAME] Bakery SpotOn Demo TestLOC…" at bounding box center [756, 144] width 1379 height 104
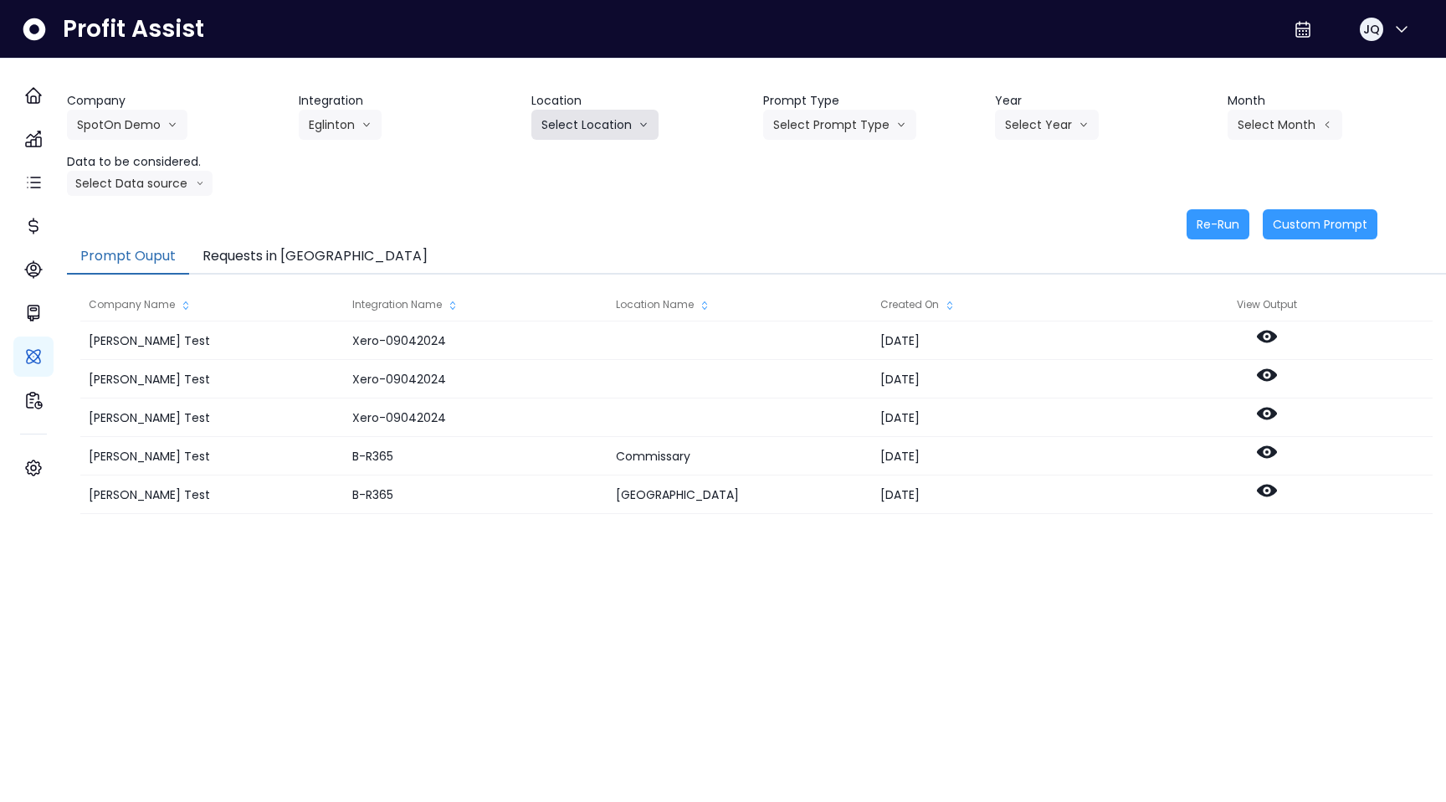
click at [608, 132] on button "Select Location" at bounding box center [594, 125] width 127 height 30
click at [592, 170] on li "All Locations" at bounding box center [574, 160] width 86 height 30
click at [796, 134] on button "Select Prompt Type" at bounding box center [839, 125] width 153 height 30
click at [828, 154] on span "Monthly Summary" at bounding box center [820, 159] width 95 height 17
click at [1022, 131] on button "Select Year" at bounding box center [1047, 125] width 104 height 30
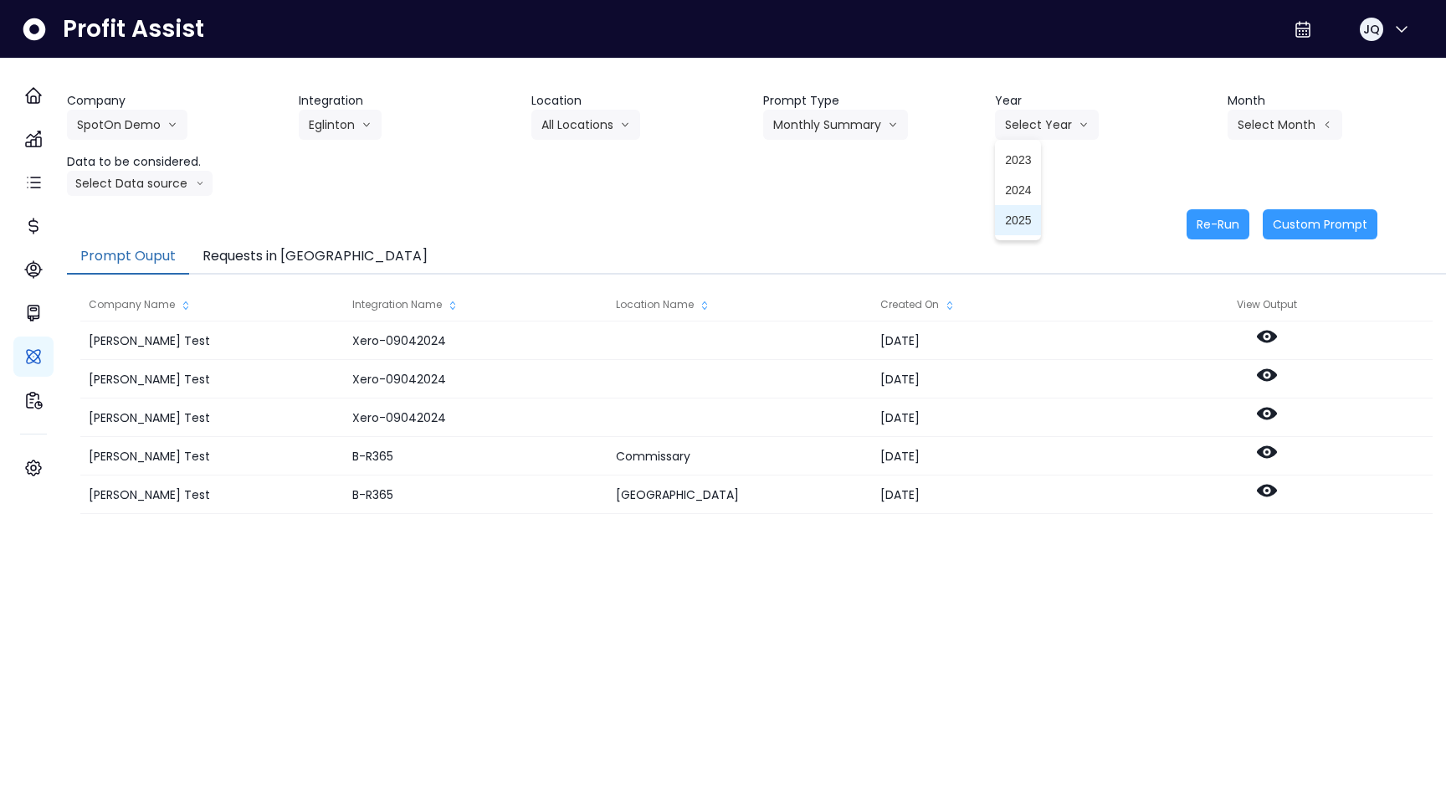
click at [1020, 213] on span "2025" at bounding box center [1018, 220] width 26 height 17
click at [1249, 132] on button "Select Month" at bounding box center [1285, 125] width 115 height 30
click at [1205, 285] on span "June" at bounding box center [1201, 280] width 33 height 17
click at [116, 179] on button "Select Data source" at bounding box center [140, 183] width 146 height 25
click at [116, 204] on li "Comparison overtime" at bounding box center [132, 216] width 131 height 30
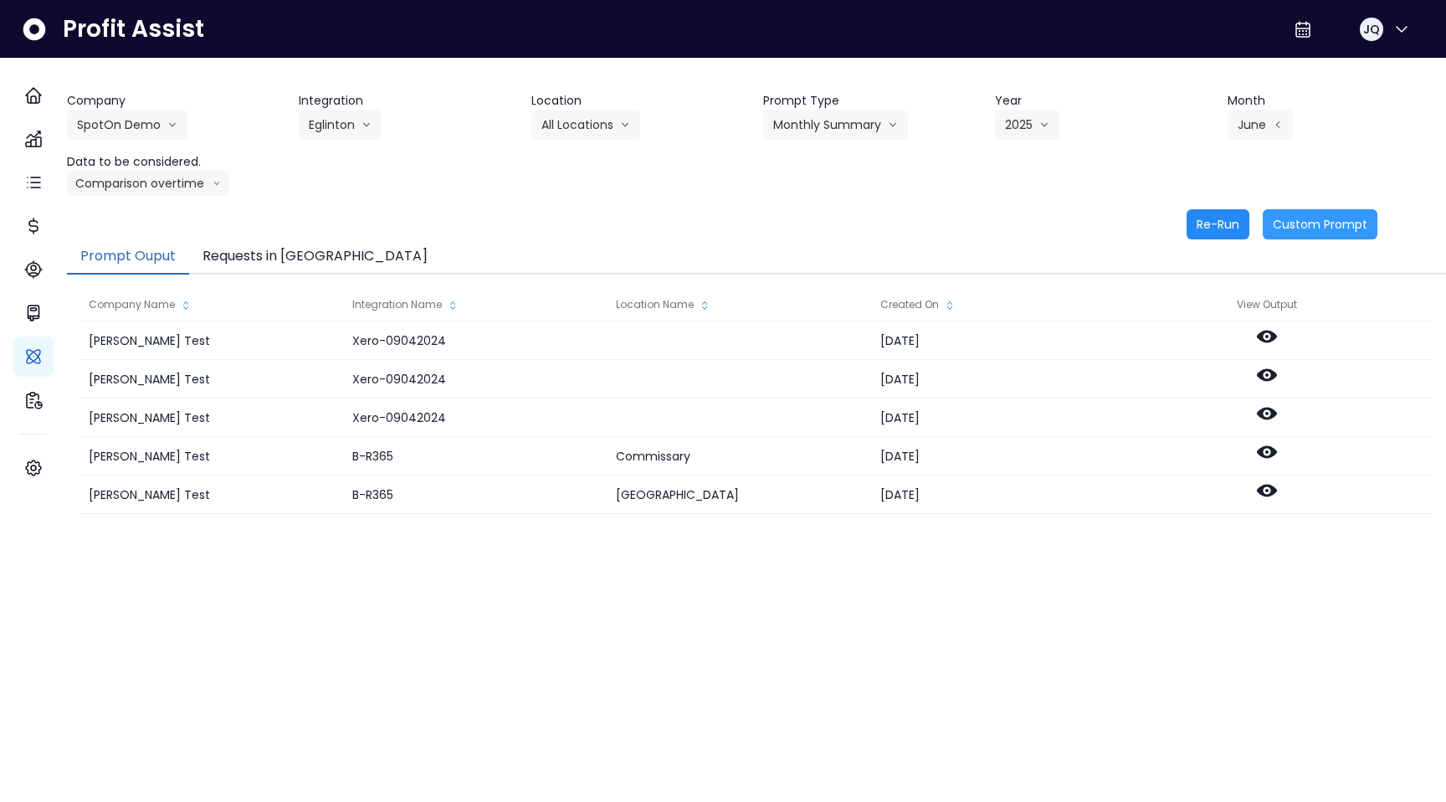
click at [1216, 223] on button "Re-Run" at bounding box center [1218, 224] width 63 height 30
click at [1009, 216] on div "Re-Run Custom Prompt" at bounding box center [722, 224] width 1310 height 30
click at [260, 243] on button "Requests in [GEOGRAPHIC_DATA]" at bounding box center [315, 256] width 252 height 35
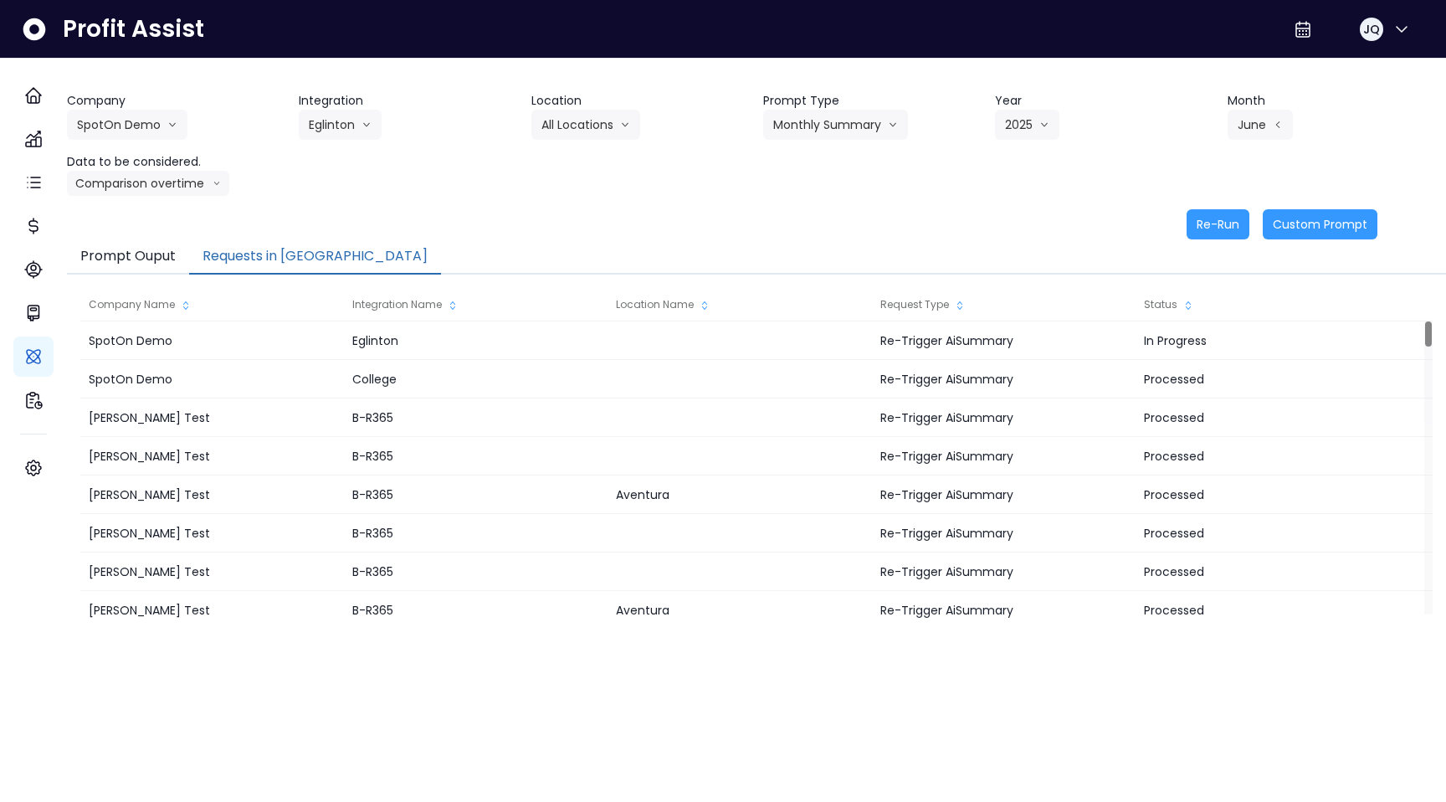
click at [260, 243] on button "Requests in [GEOGRAPHIC_DATA]" at bounding box center [315, 256] width 252 height 35
